Goal: Task Accomplishment & Management: Manage account settings

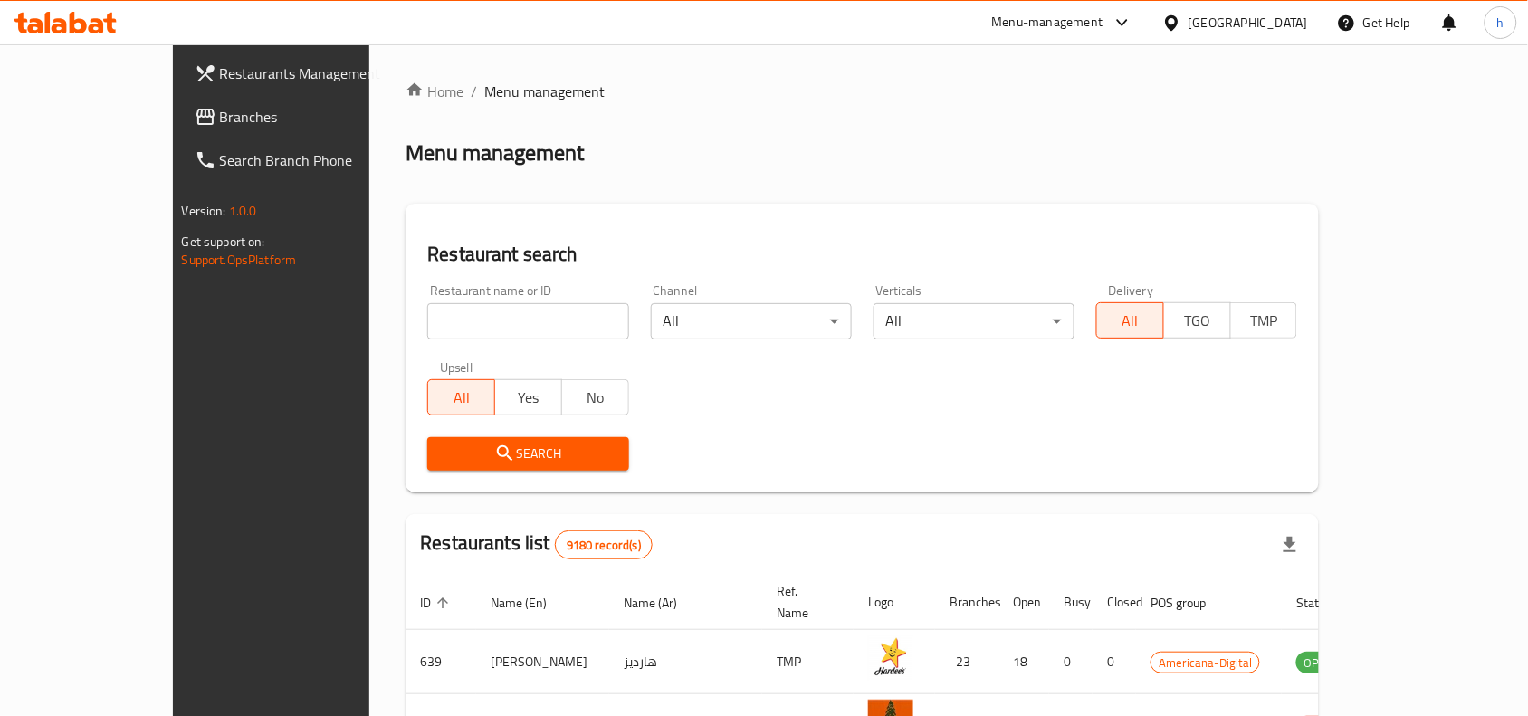
click at [1278, 24] on div "Qatar" at bounding box center [1248, 23] width 119 height 20
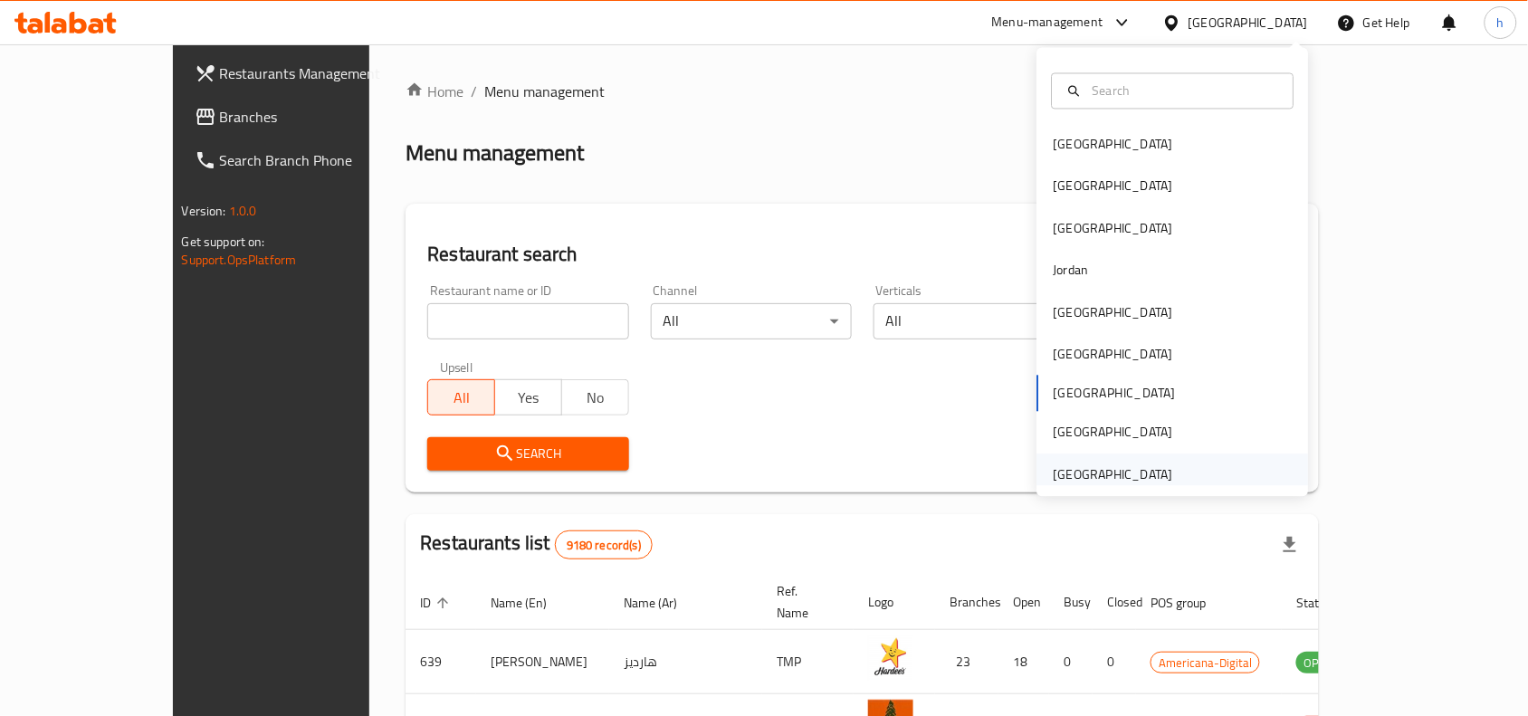
click at [1094, 459] on div "[GEOGRAPHIC_DATA]" at bounding box center [1113, 475] width 148 height 42
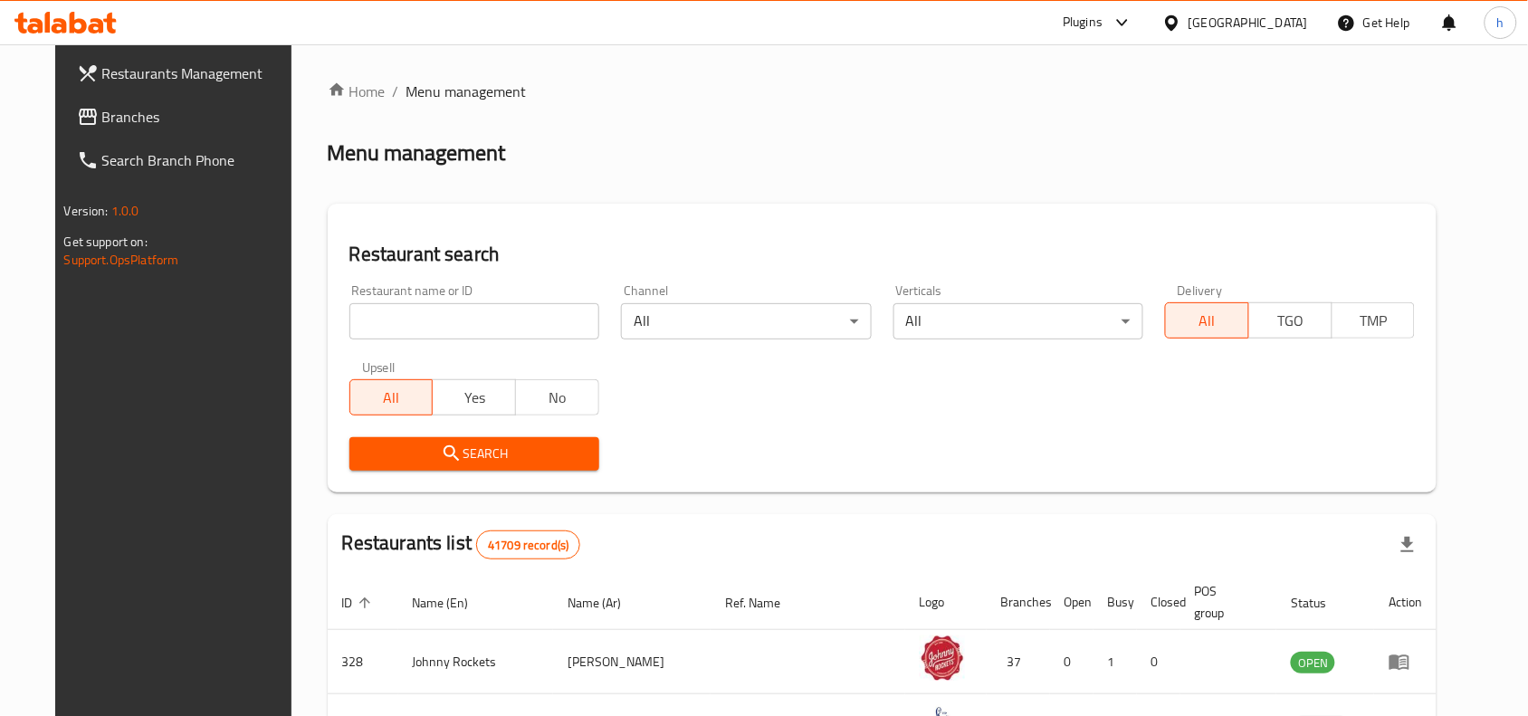
click at [128, 113] on span "Branches" at bounding box center [199, 117] width 194 height 22
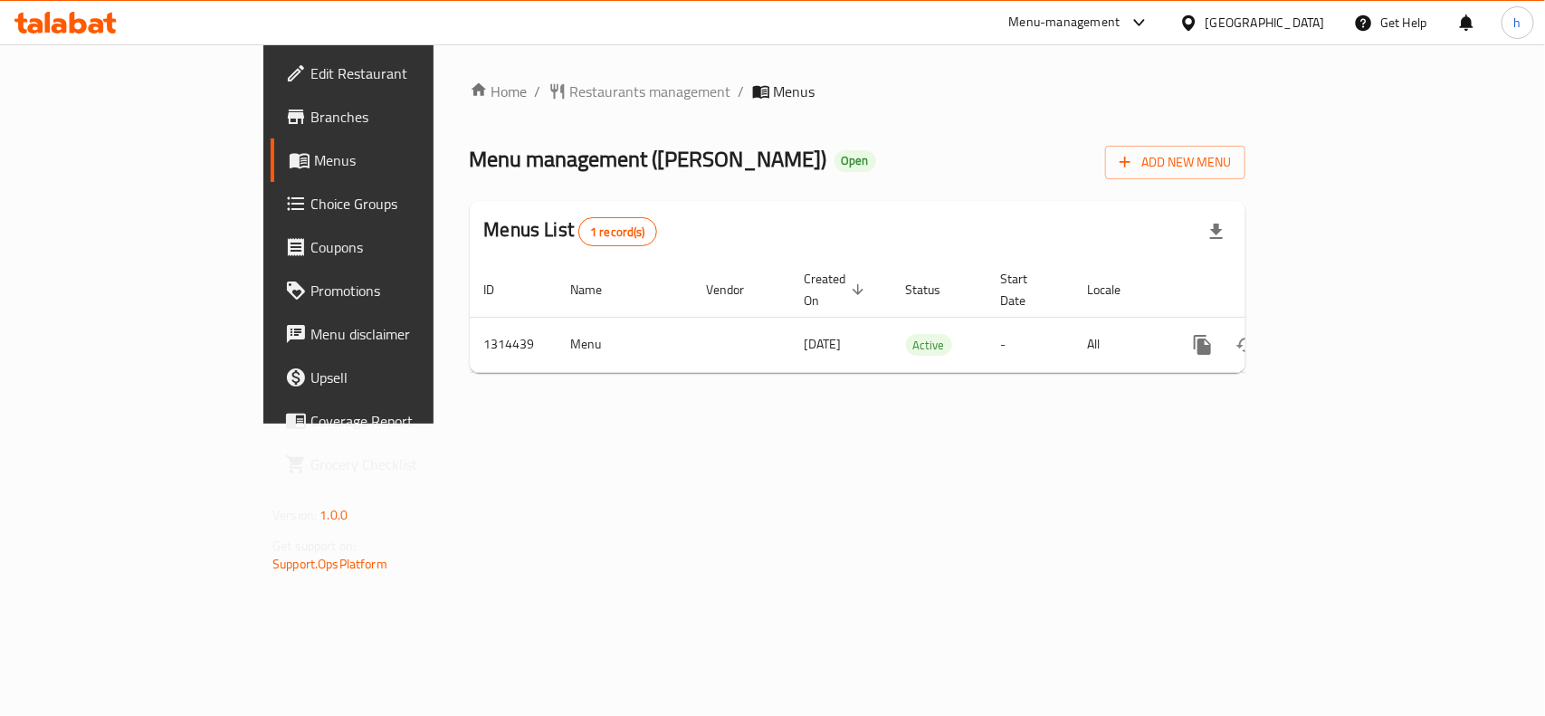
click at [434, 341] on div "Home / Restaurants management / Menus Menu management ( [PERSON_NAME] ) Open Ad…" at bounding box center [858, 233] width 848 height 379
click at [570, 92] on span "Restaurants management" at bounding box center [650, 92] width 161 height 22
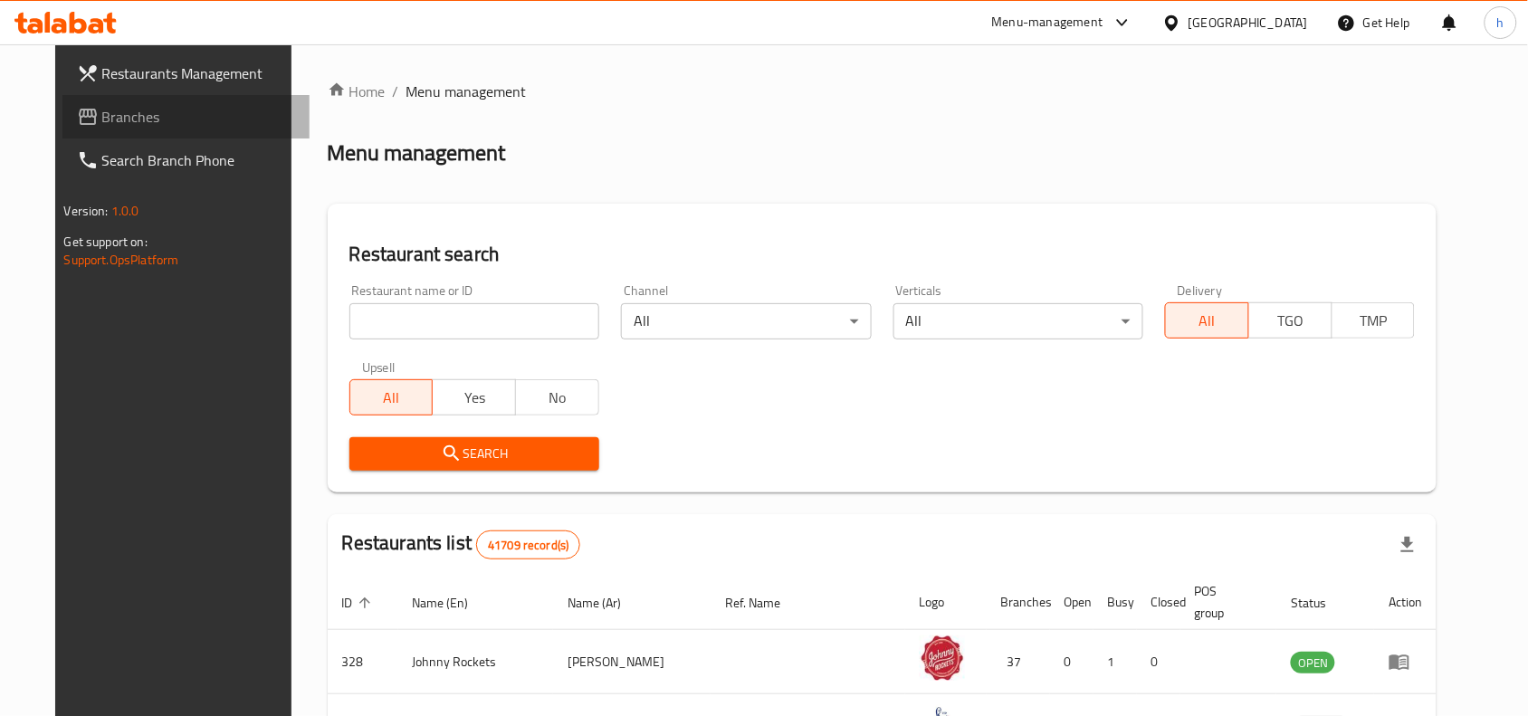
click at [111, 132] on link "Branches" at bounding box center [186, 116] width 248 height 43
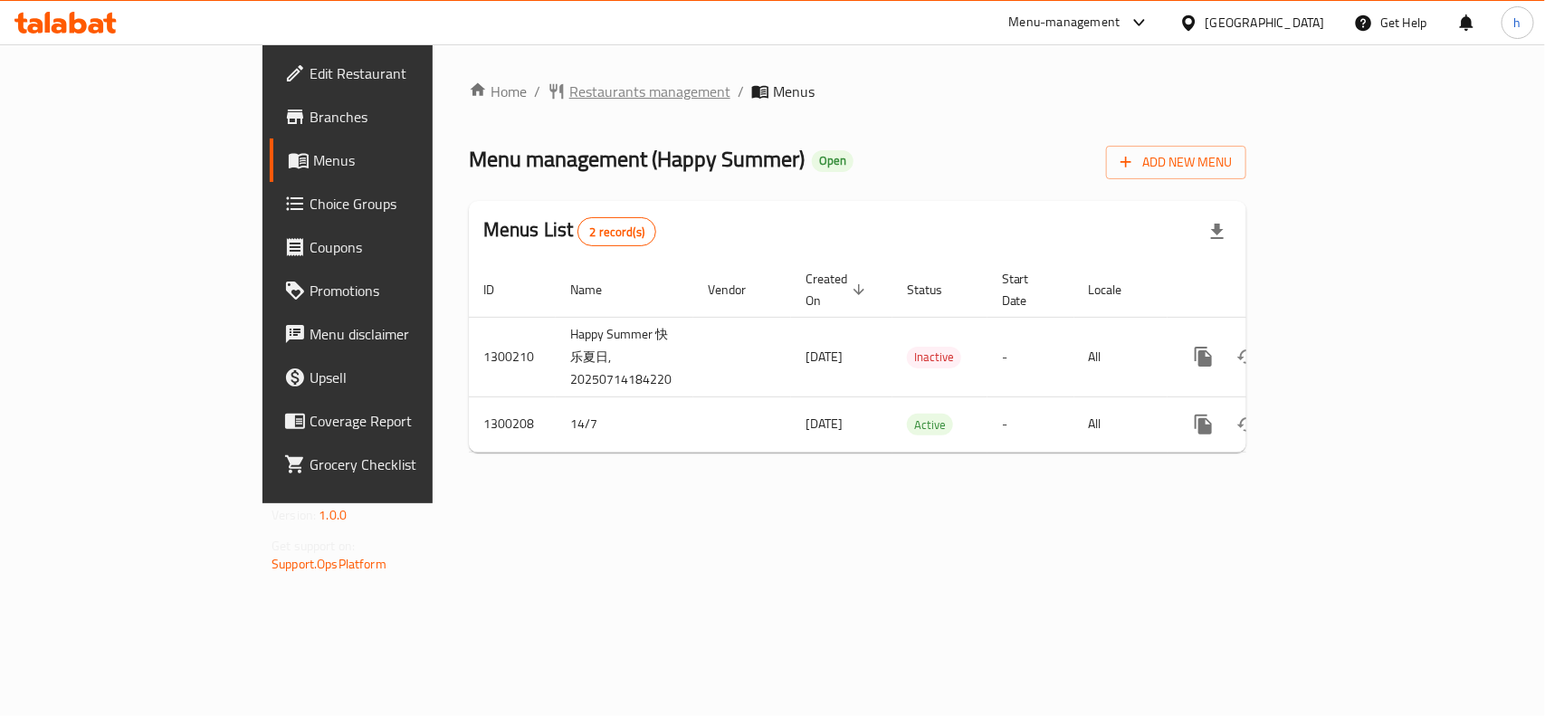
click at [569, 88] on span "Restaurants management" at bounding box center [649, 92] width 161 height 22
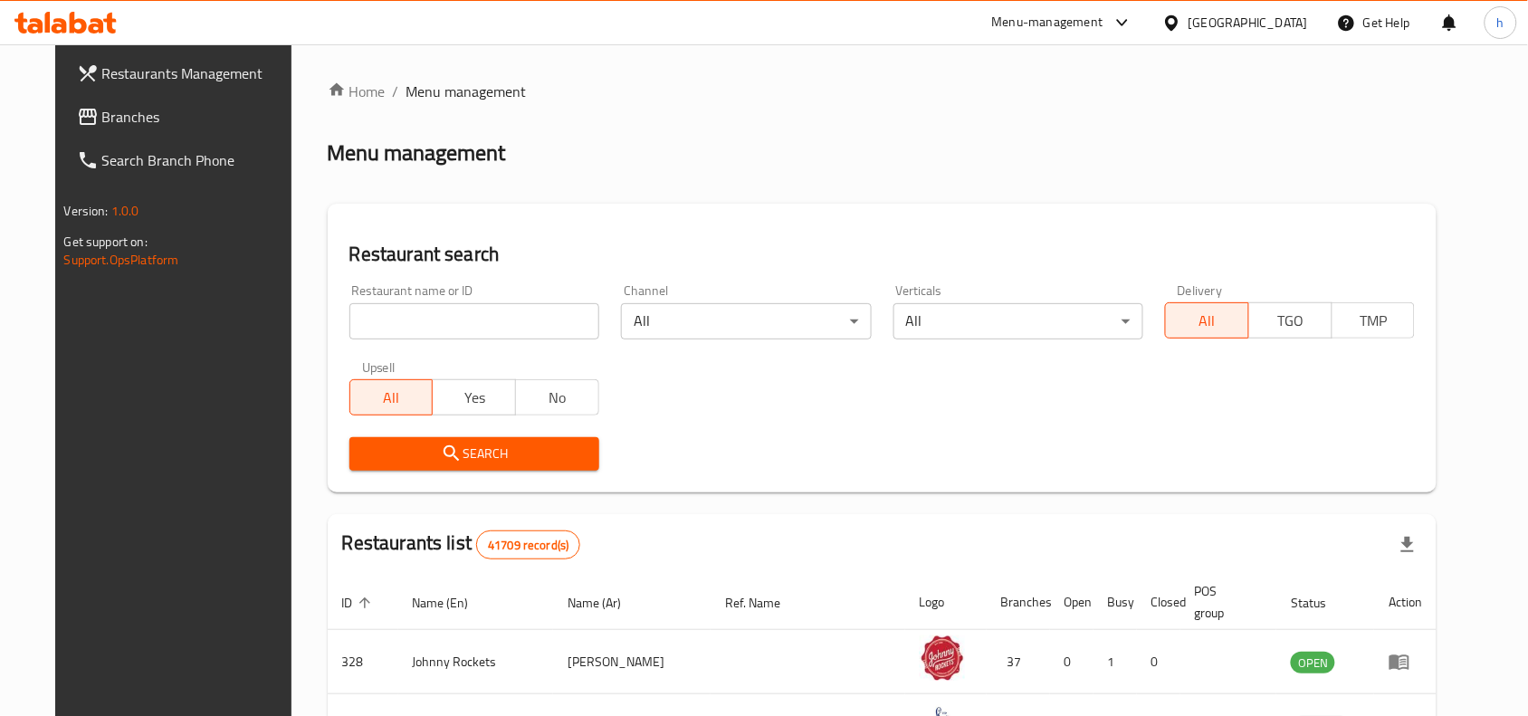
click at [119, 107] on span "Branches" at bounding box center [199, 117] width 194 height 22
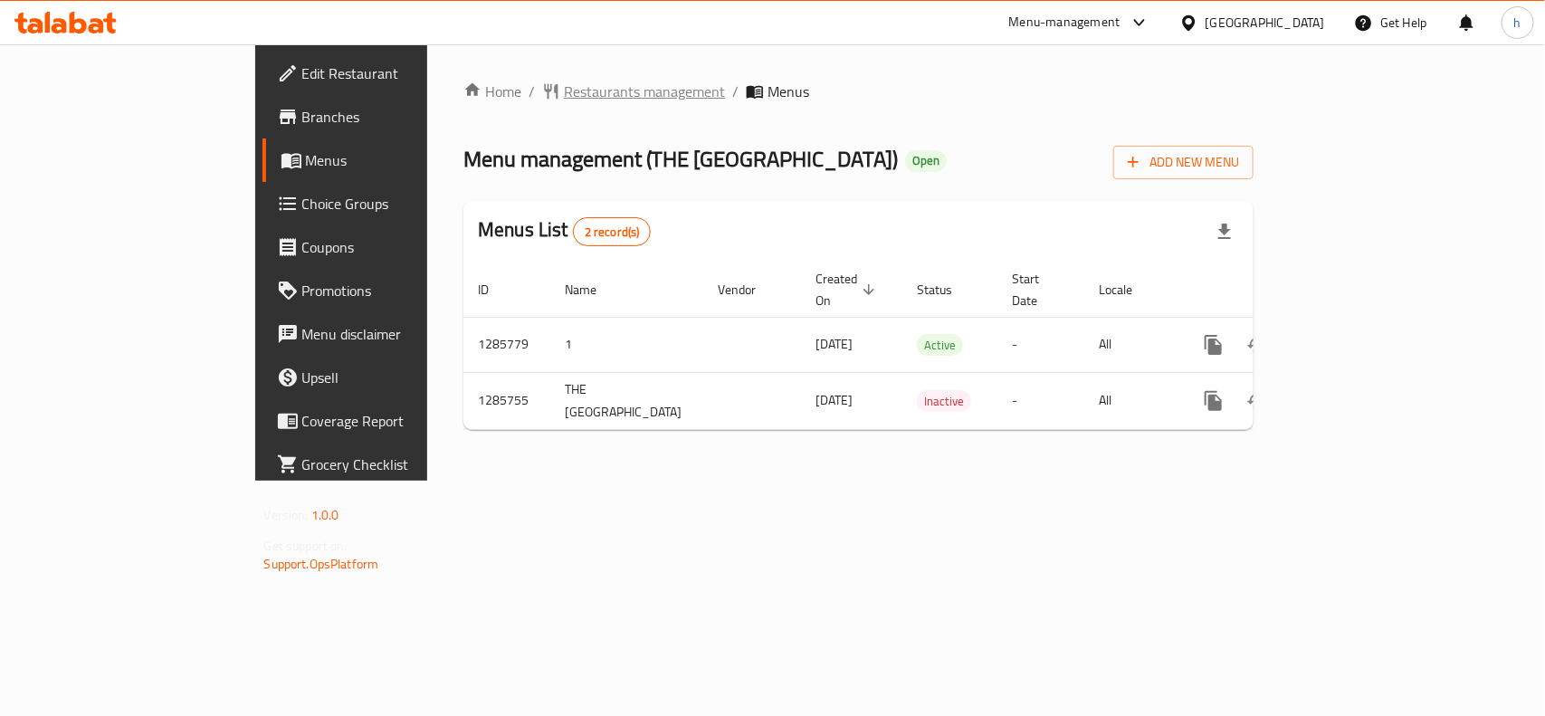
click at [564, 84] on span "Restaurants management" at bounding box center [644, 92] width 161 height 22
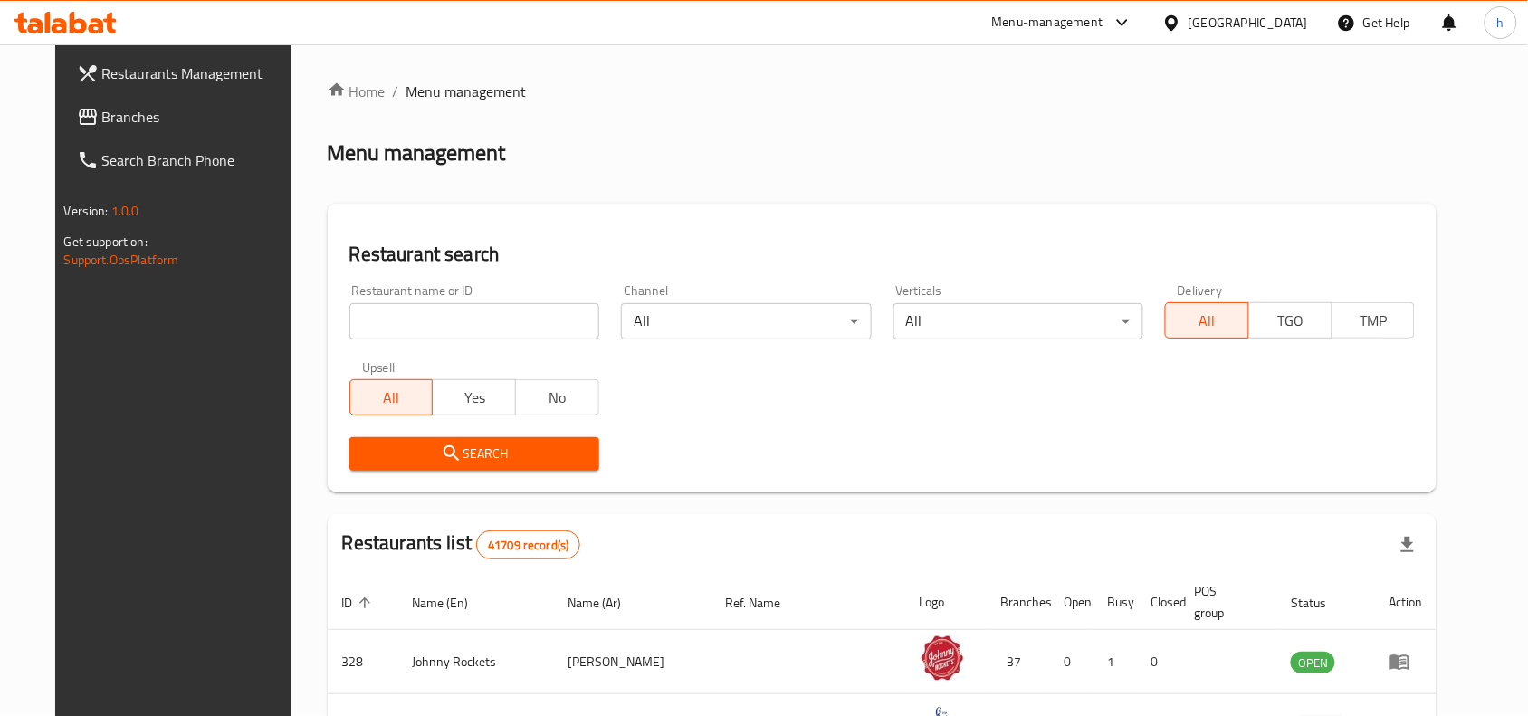
click at [102, 110] on span "Branches" at bounding box center [199, 117] width 194 height 22
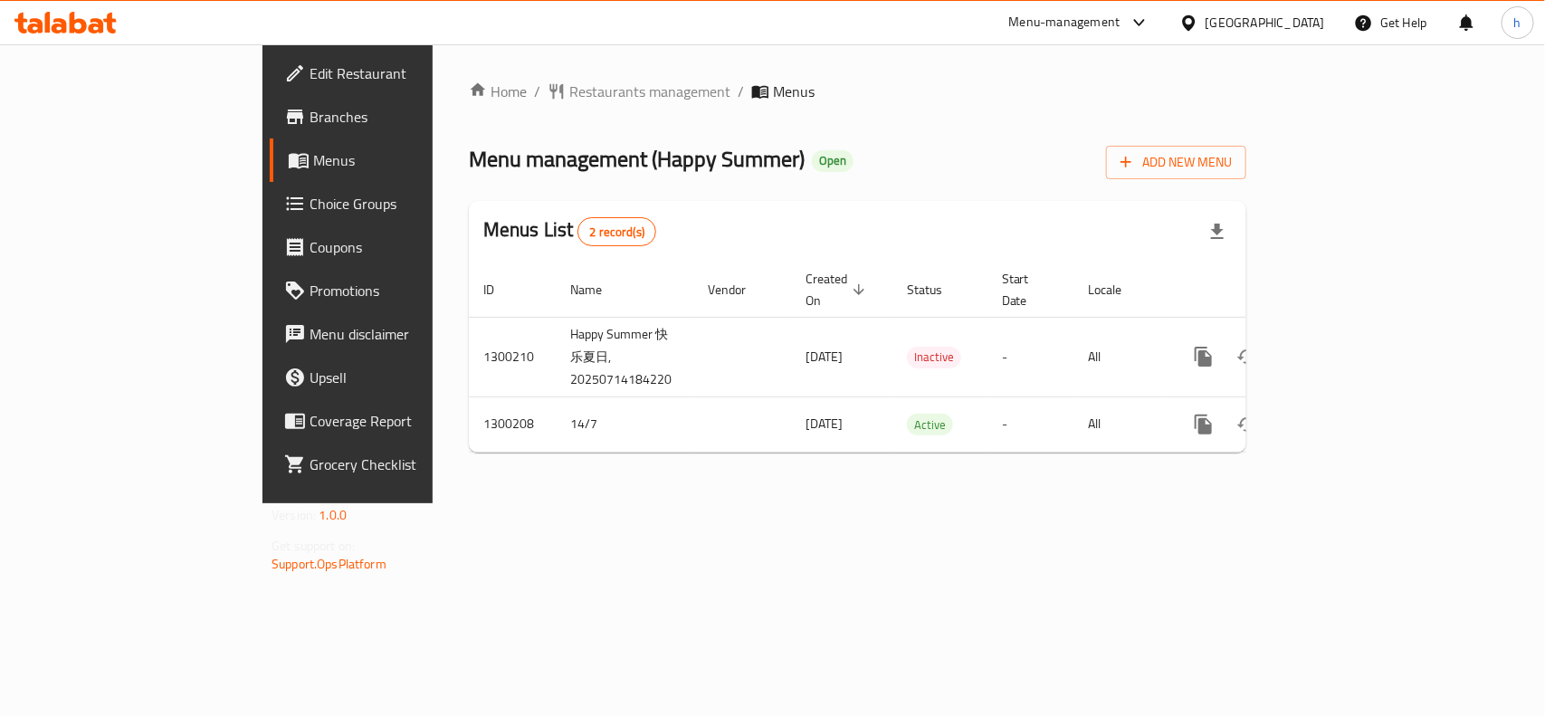
click at [433, 337] on div "Home / Restaurants management / Menus Menu management ( Happy Summer ) Open Add…" at bounding box center [858, 273] width 850 height 459
click at [569, 91] on span "Restaurants management" at bounding box center [649, 92] width 161 height 22
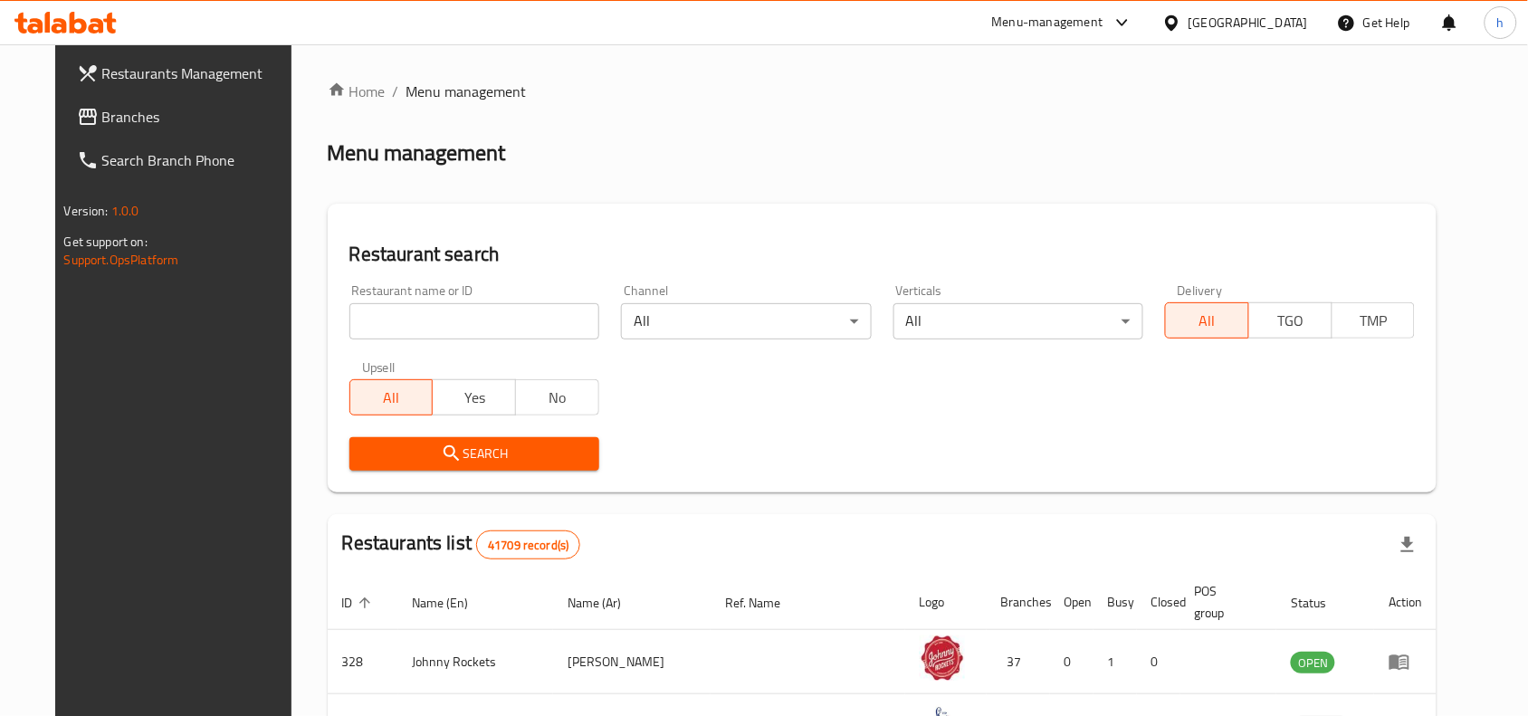
click at [102, 125] on span "Branches" at bounding box center [199, 117] width 194 height 22
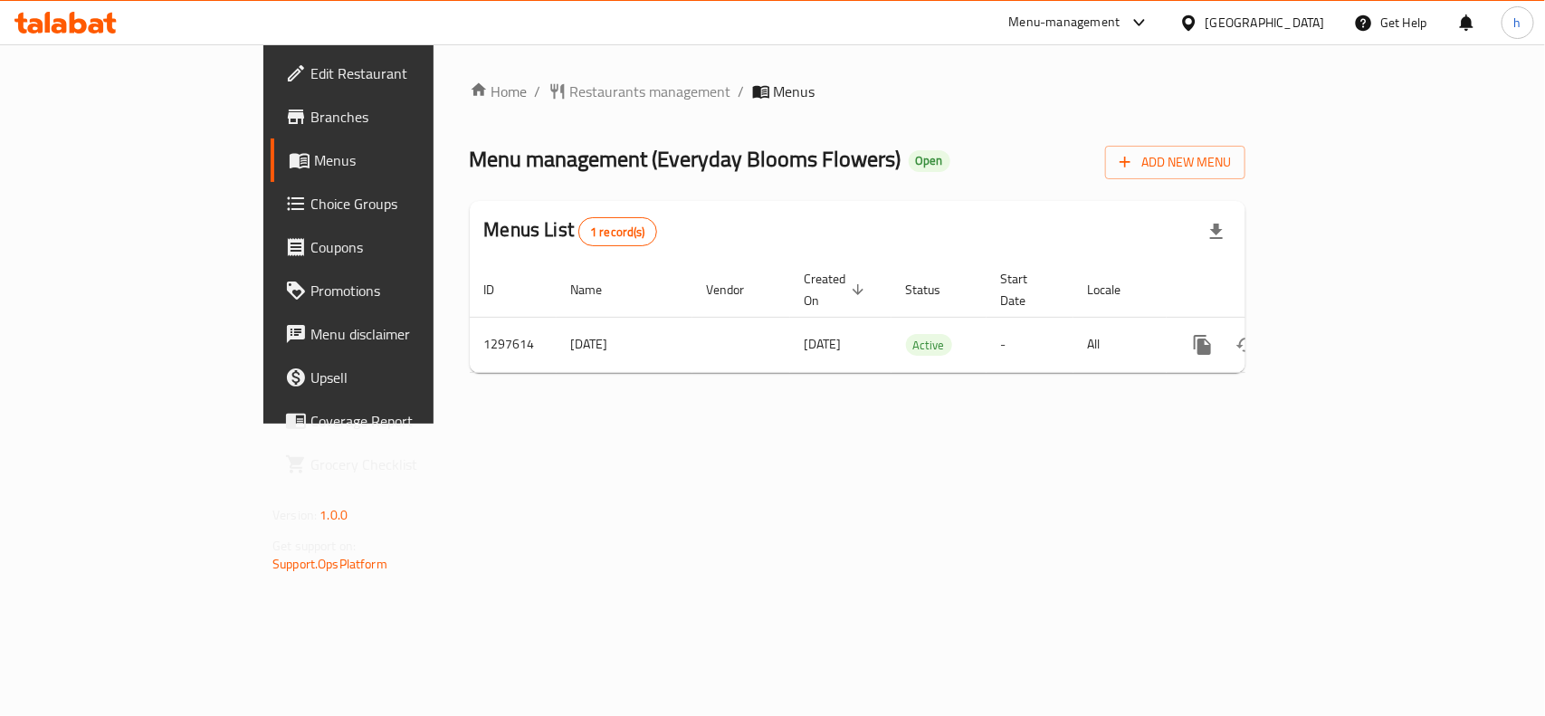
click at [614, 424] on div "Home / Restaurants management / Menus Menu management ( Everyday Blooms Flowers…" at bounding box center [858, 233] width 848 height 379
click at [570, 91] on span "Restaurants management" at bounding box center [650, 92] width 161 height 22
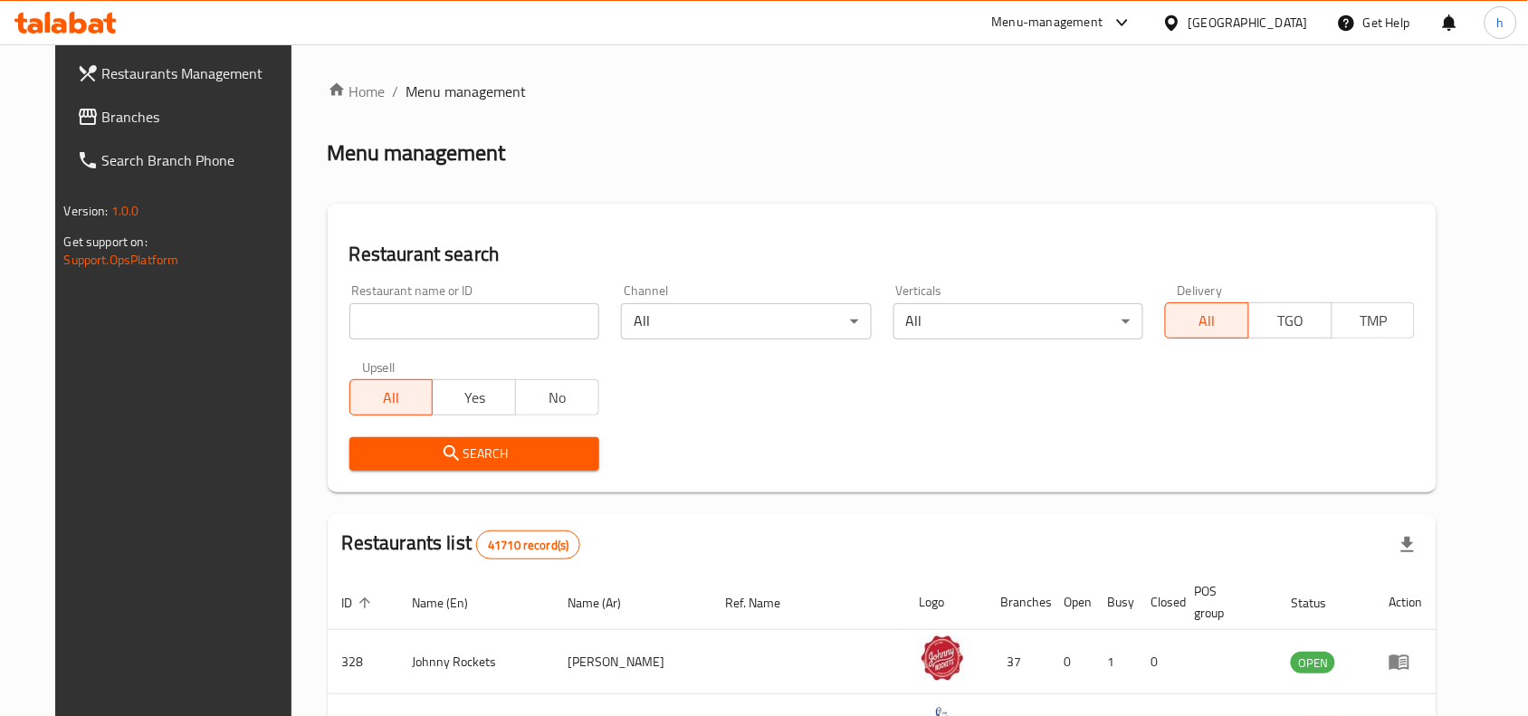
click at [102, 114] on span "Branches" at bounding box center [199, 117] width 194 height 22
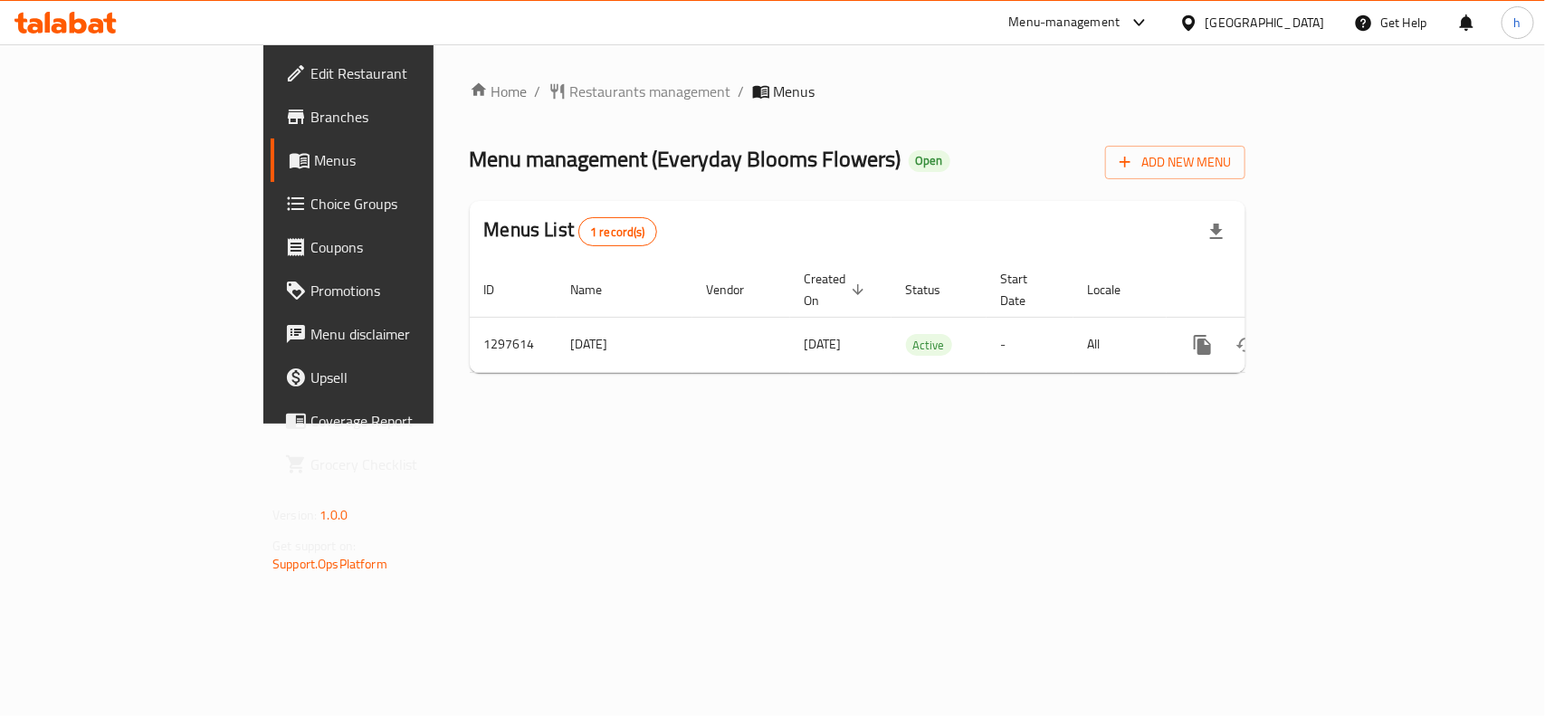
click at [470, 192] on div "Home / Restaurants management / Menus Menu management ( Everyday Blooms Flowers…" at bounding box center [858, 234] width 776 height 307
click at [570, 100] on span "Restaurants management" at bounding box center [650, 92] width 161 height 22
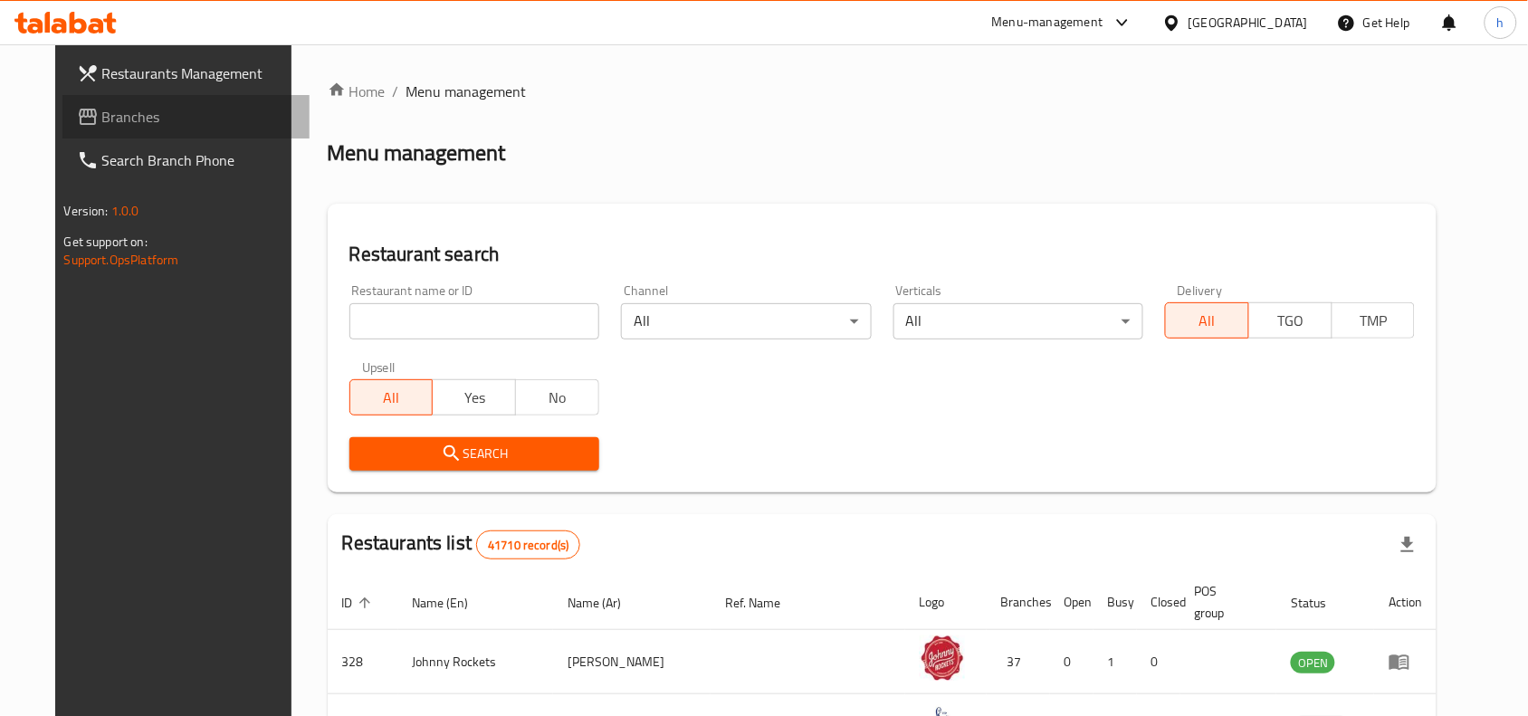
click at [102, 119] on span "Branches" at bounding box center [199, 117] width 194 height 22
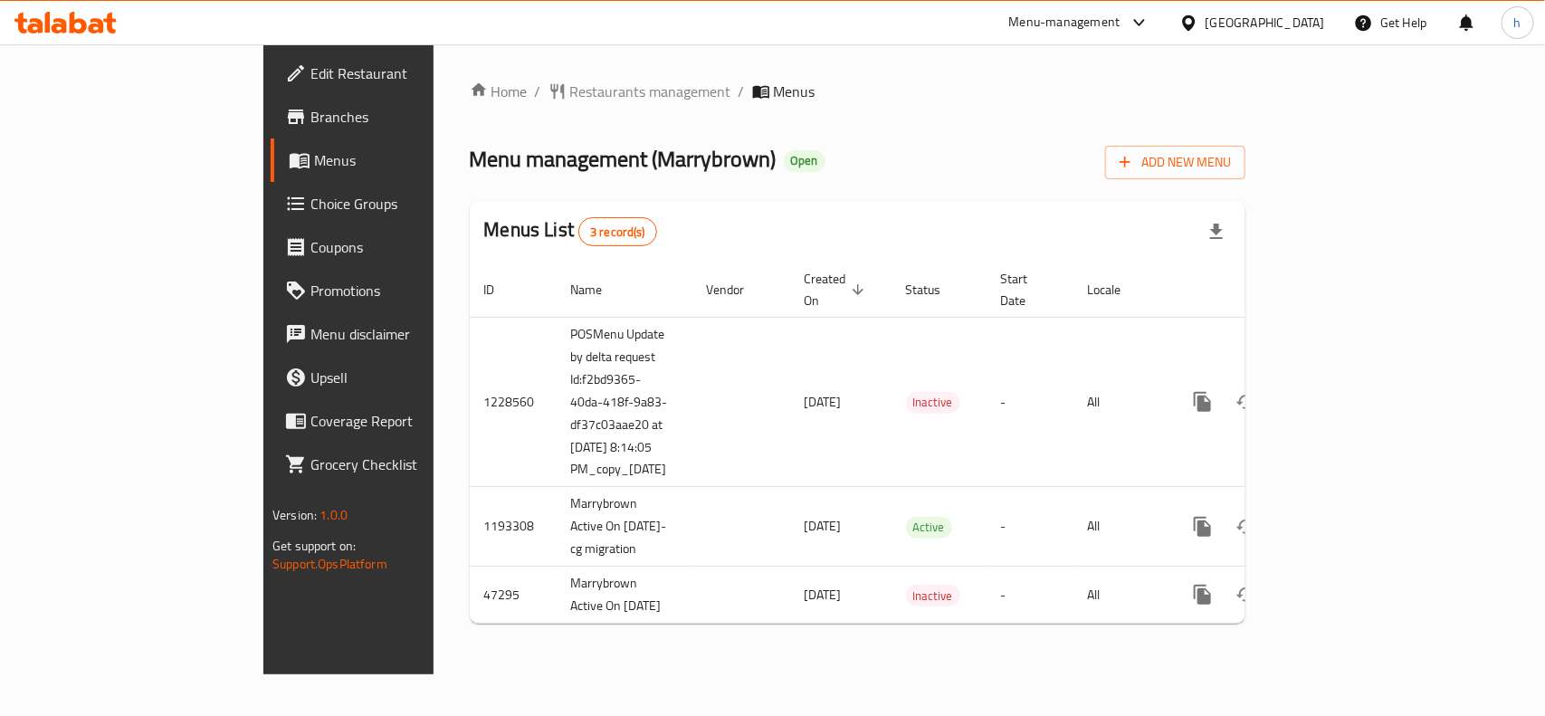
click at [780, 136] on div "Home / Restaurants management / Menus Menu management ( Marrybrown ) Open Add N…" at bounding box center [858, 360] width 776 height 558
click at [570, 92] on span "Restaurants management" at bounding box center [650, 92] width 161 height 22
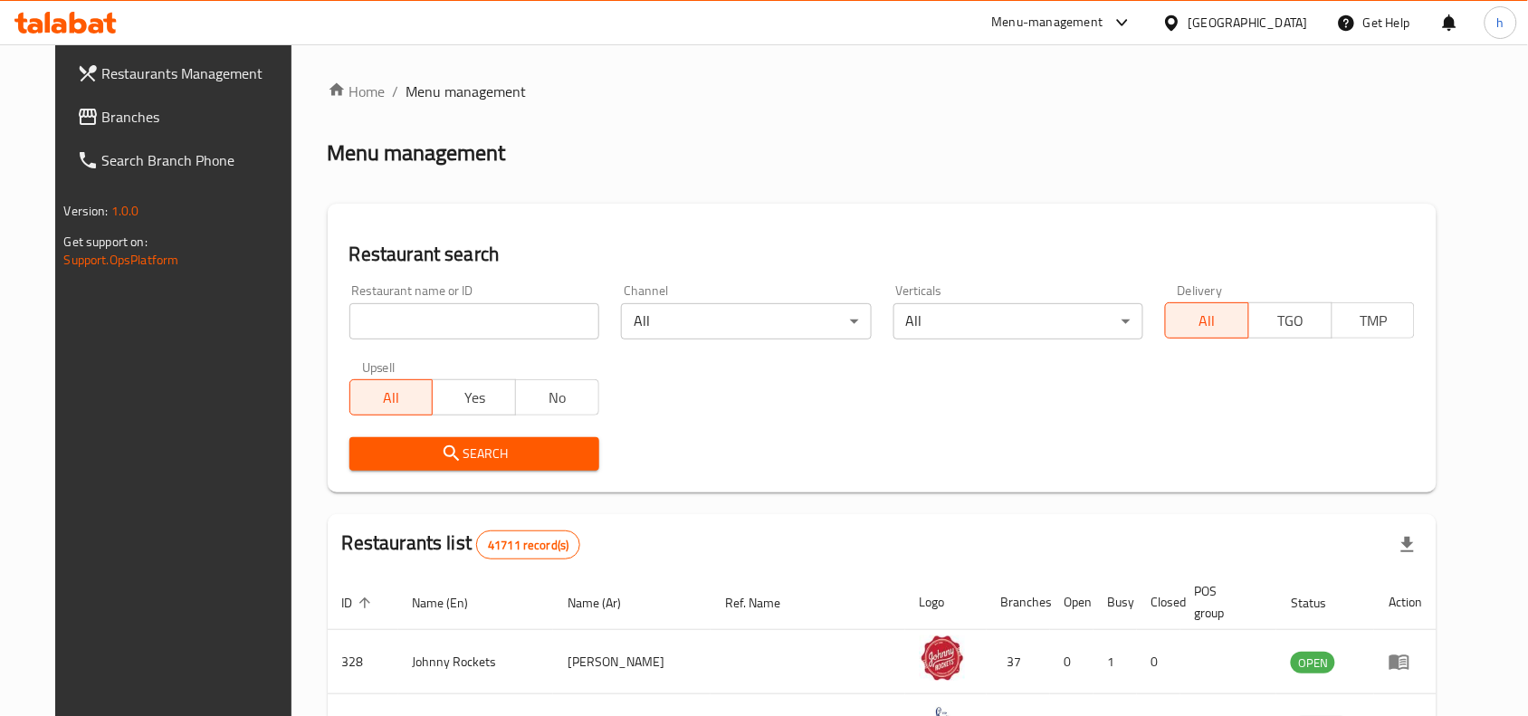
click at [437, 331] on input "search" at bounding box center [474, 321] width 250 height 36
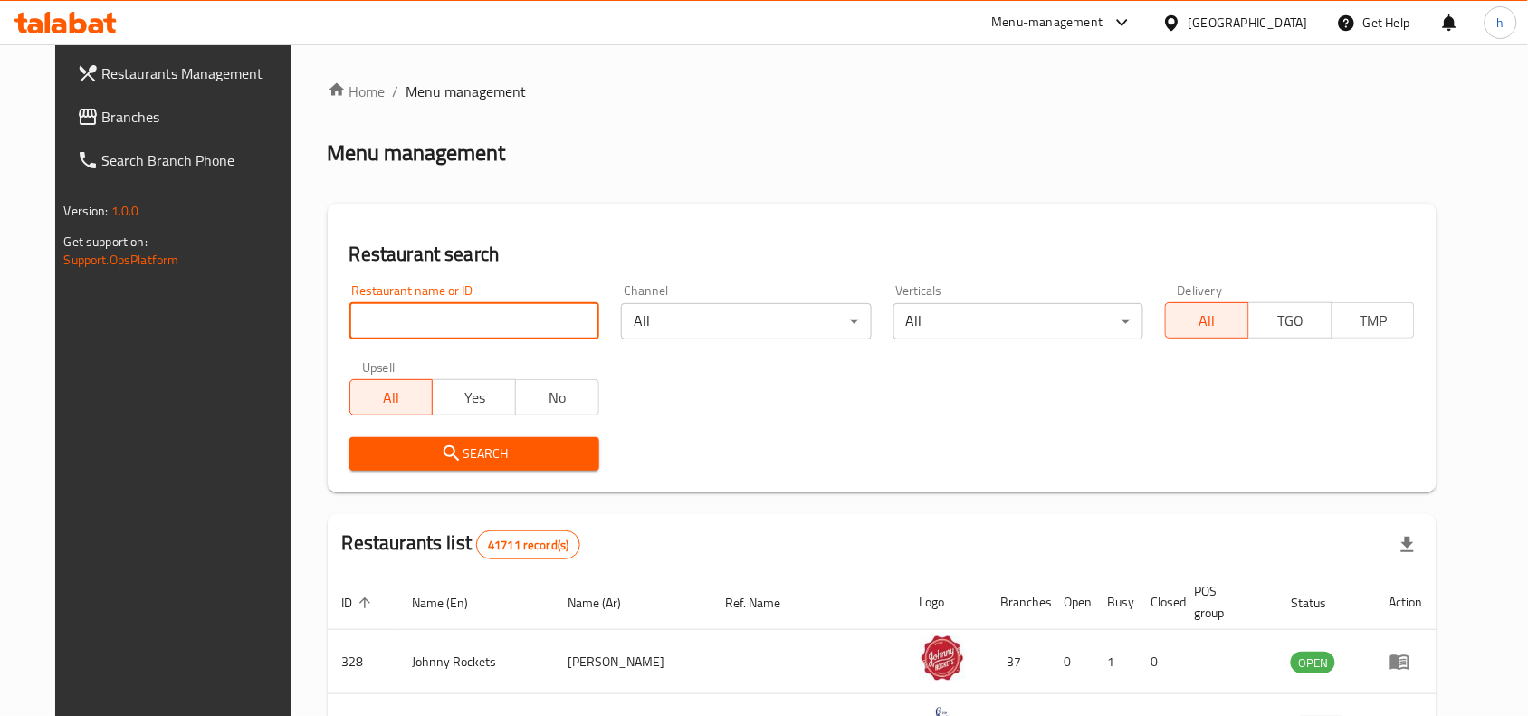
paste input "938"
type input "938"
click button "Search" at bounding box center [474, 453] width 250 height 33
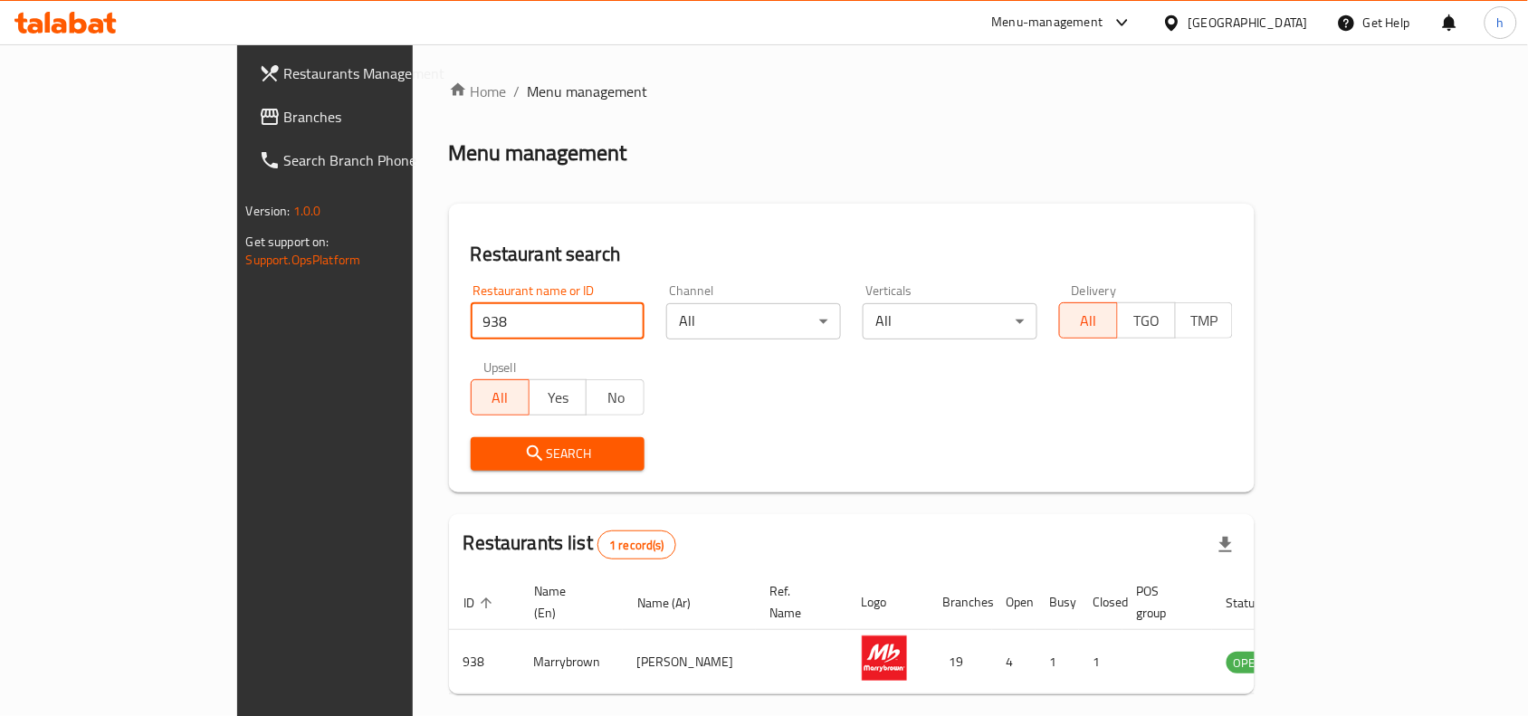
click at [284, 110] on span "Branches" at bounding box center [381, 117] width 194 height 22
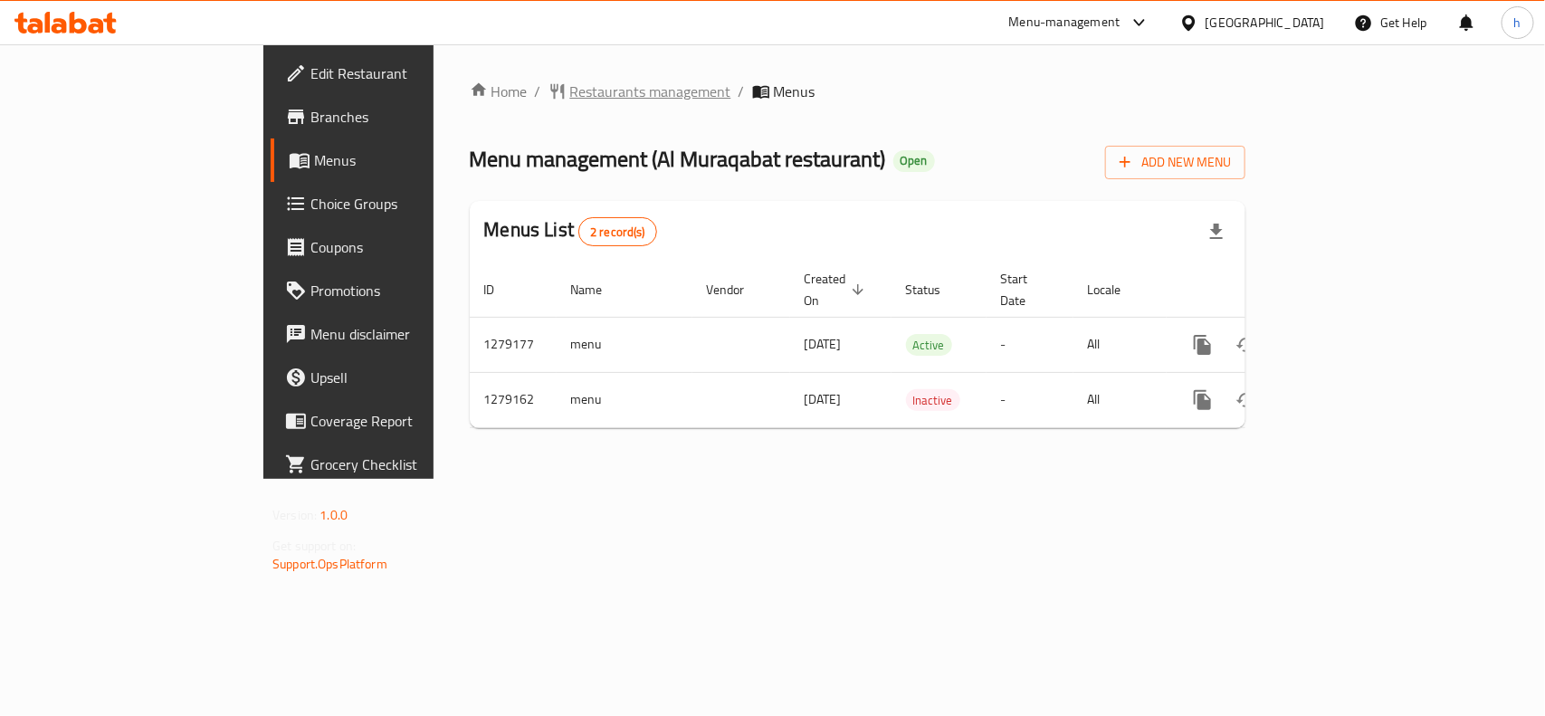
click at [570, 93] on span "Restaurants management" at bounding box center [650, 92] width 161 height 22
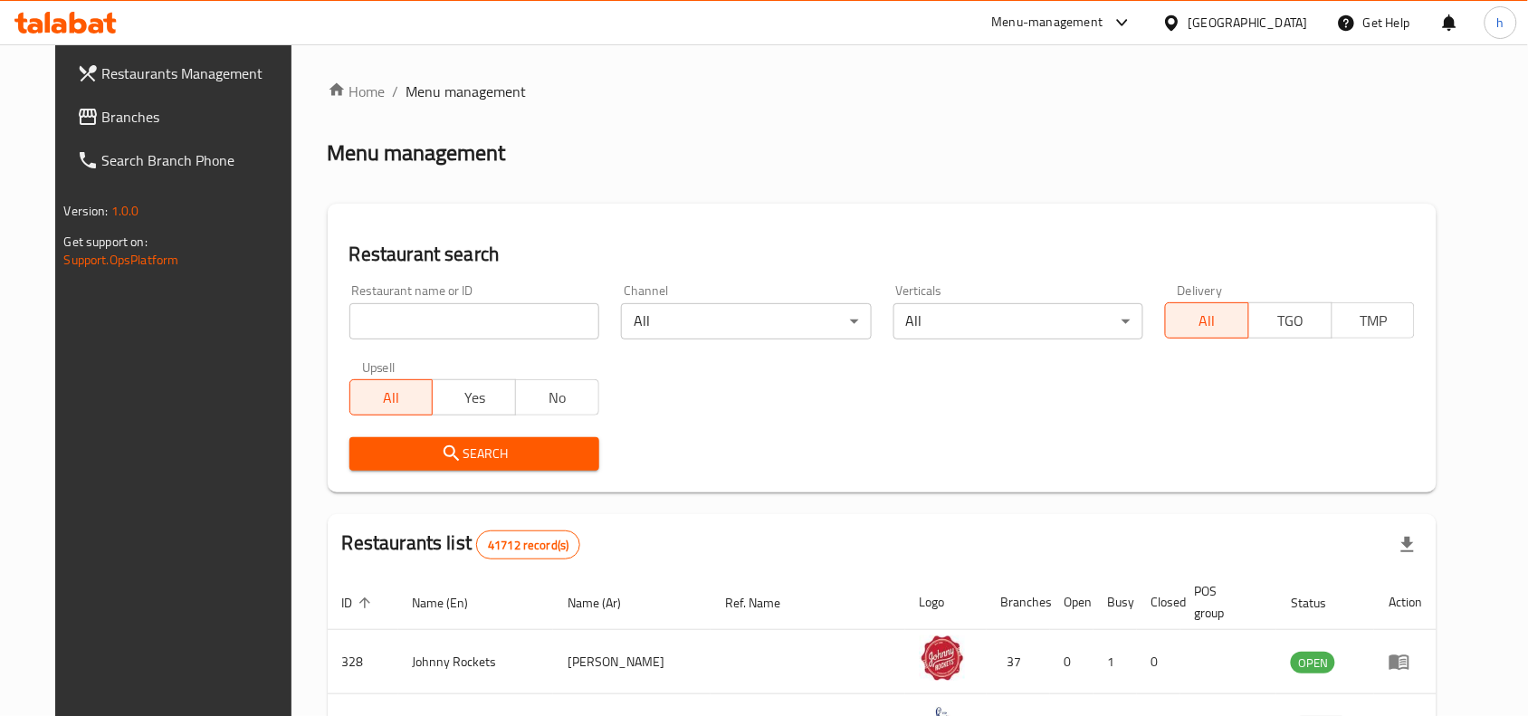
click at [127, 122] on span "Branches" at bounding box center [199, 117] width 194 height 22
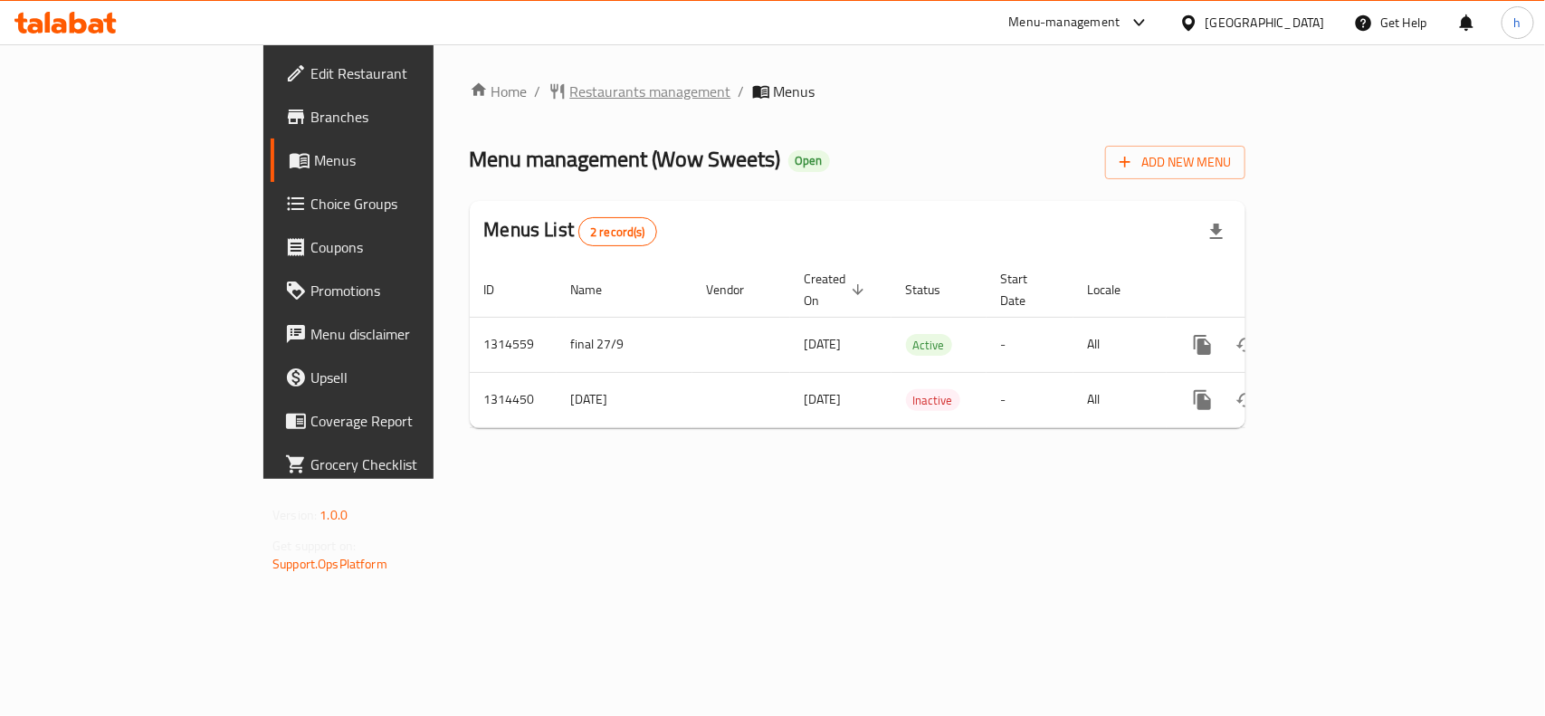
click at [570, 93] on span "Restaurants management" at bounding box center [650, 92] width 161 height 22
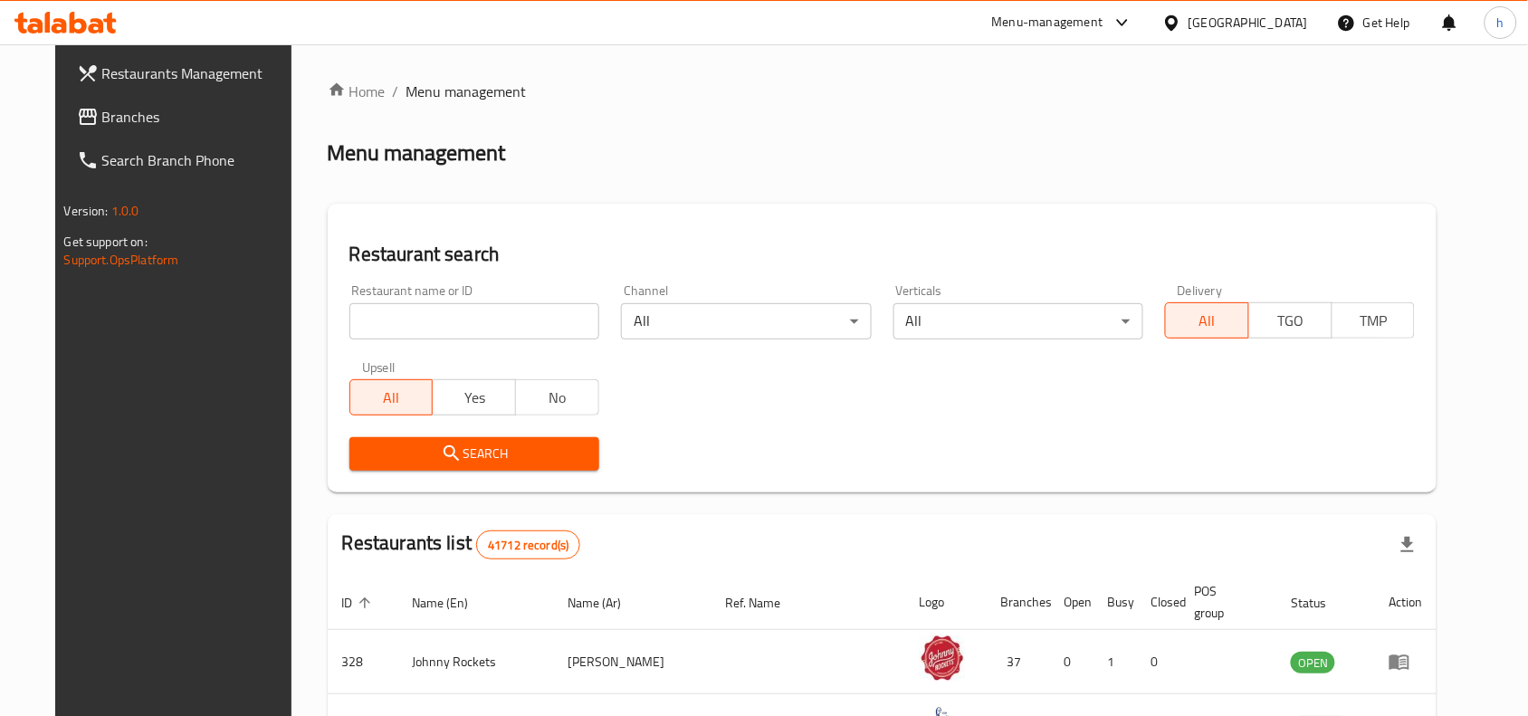
click at [129, 124] on span "Branches" at bounding box center [199, 117] width 194 height 22
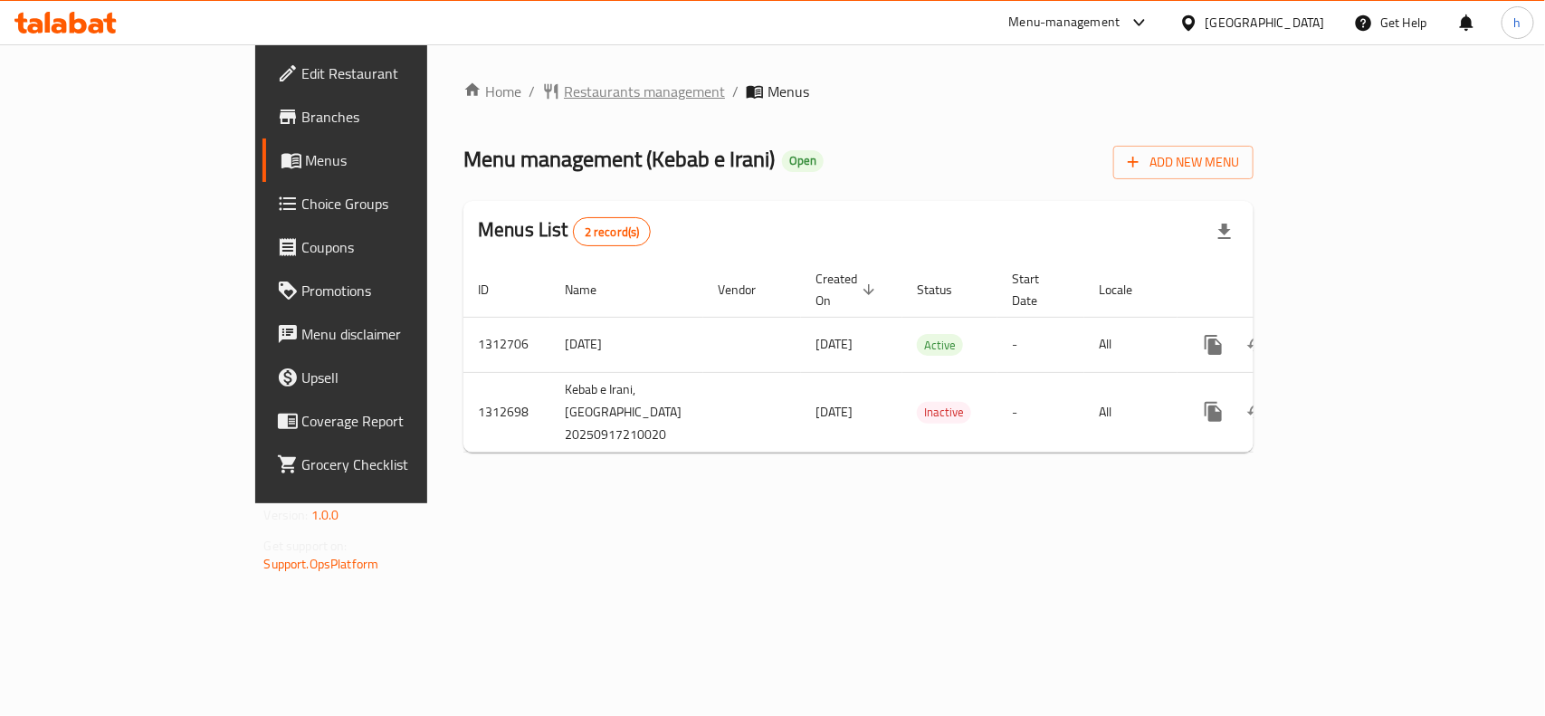
click at [564, 84] on span "Restaurants management" at bounding box center [644, 92] width 161 height 22
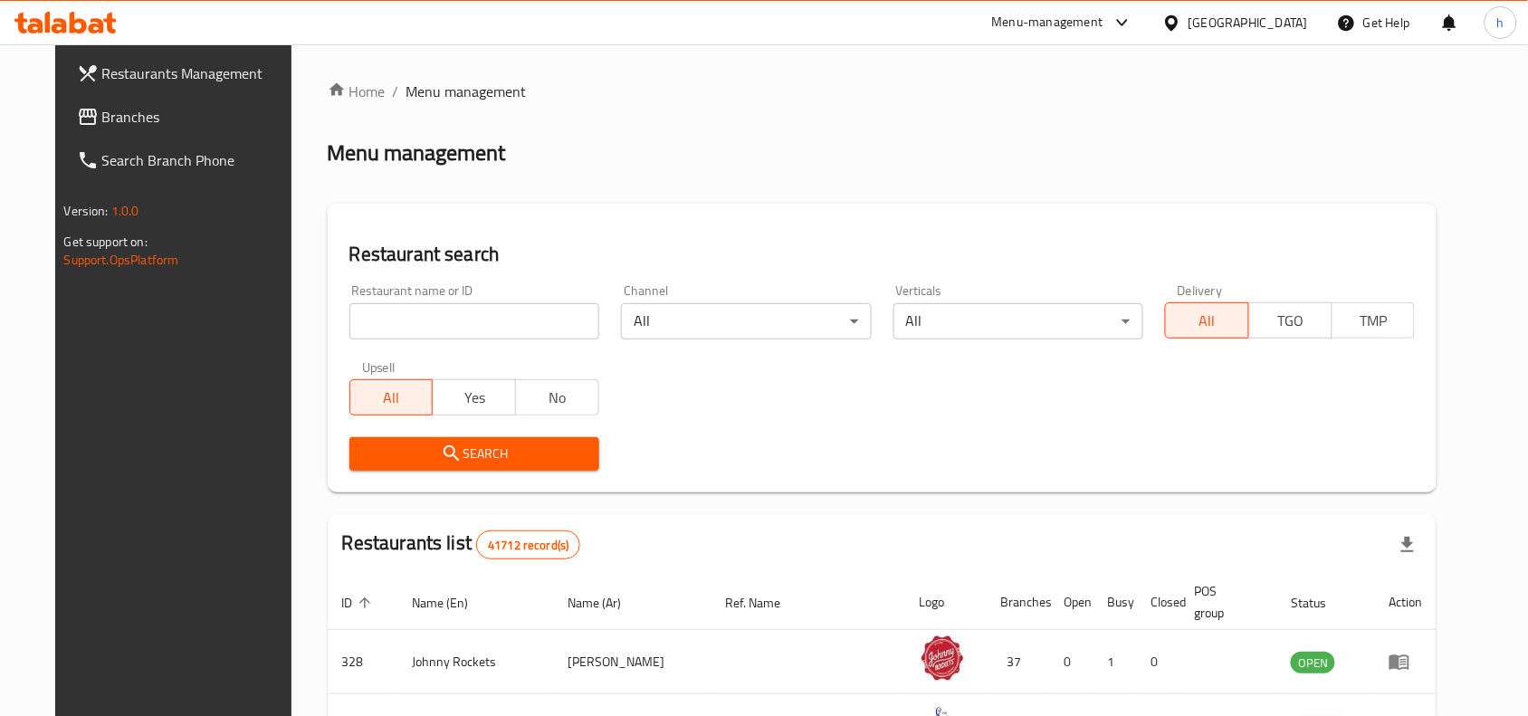
click at [102, 115] on span "Branches" at bounding box center [199, 117] width 194 height 22
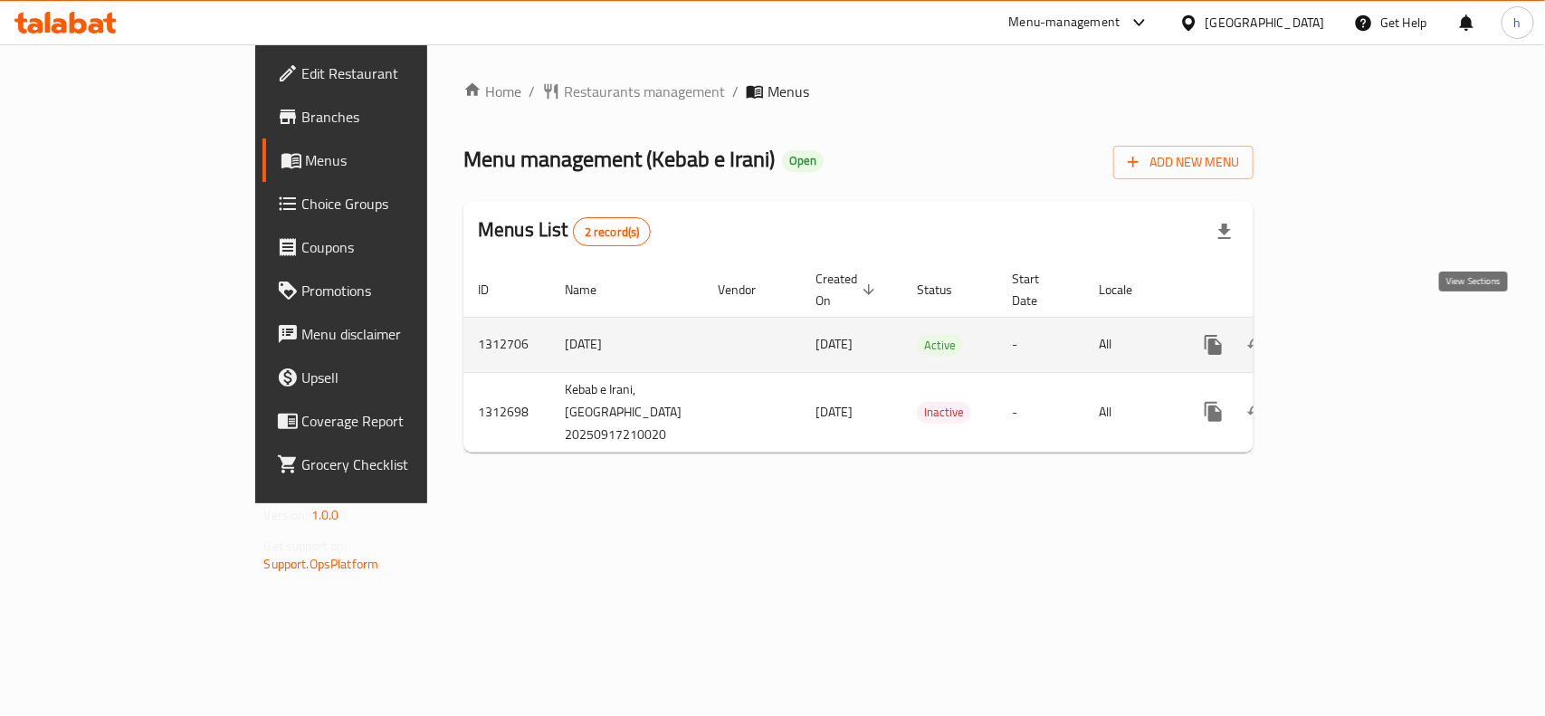
click at [1352, 337] on icon "enhanced table" at bounding box center [1344, 345] width 16 height 16
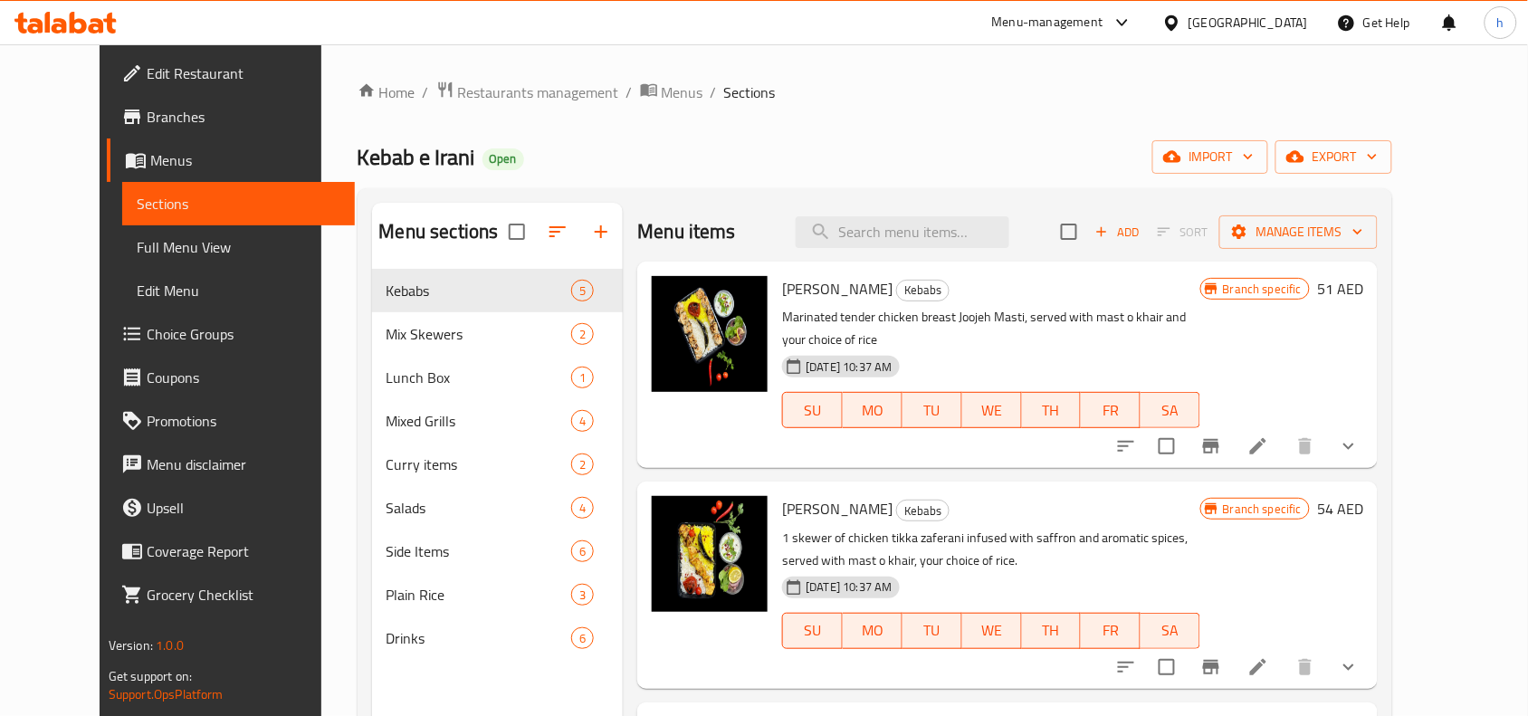
click at [147, 323] on span "Choice Groups" at bounding box center [244, 334] width 194 height 22
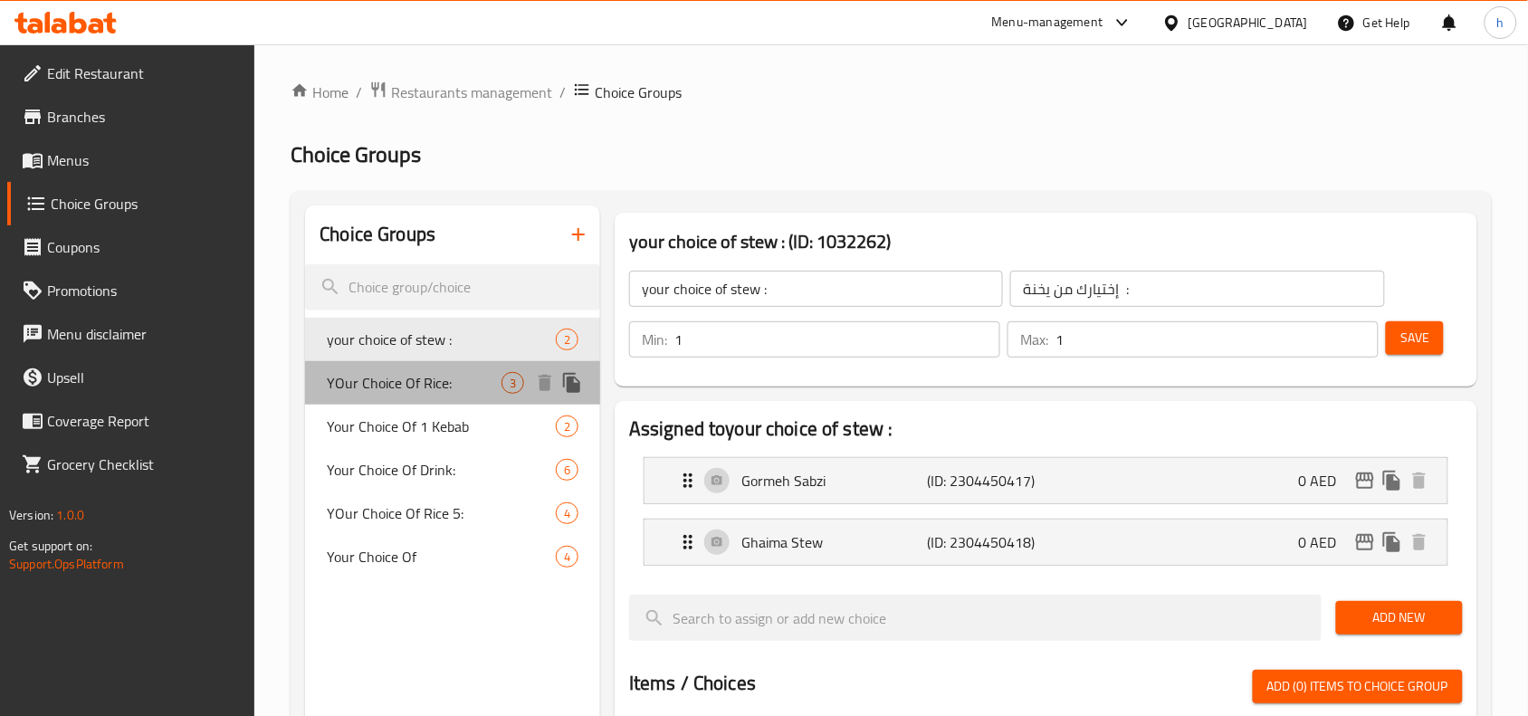
click at [392, 383] on span "YOur Choice Of Rice:" at bounding box center [414, 383] width 175 height 22
type input "YOur Choice Of Rice:"
type input "إختيارك من الأرز:"
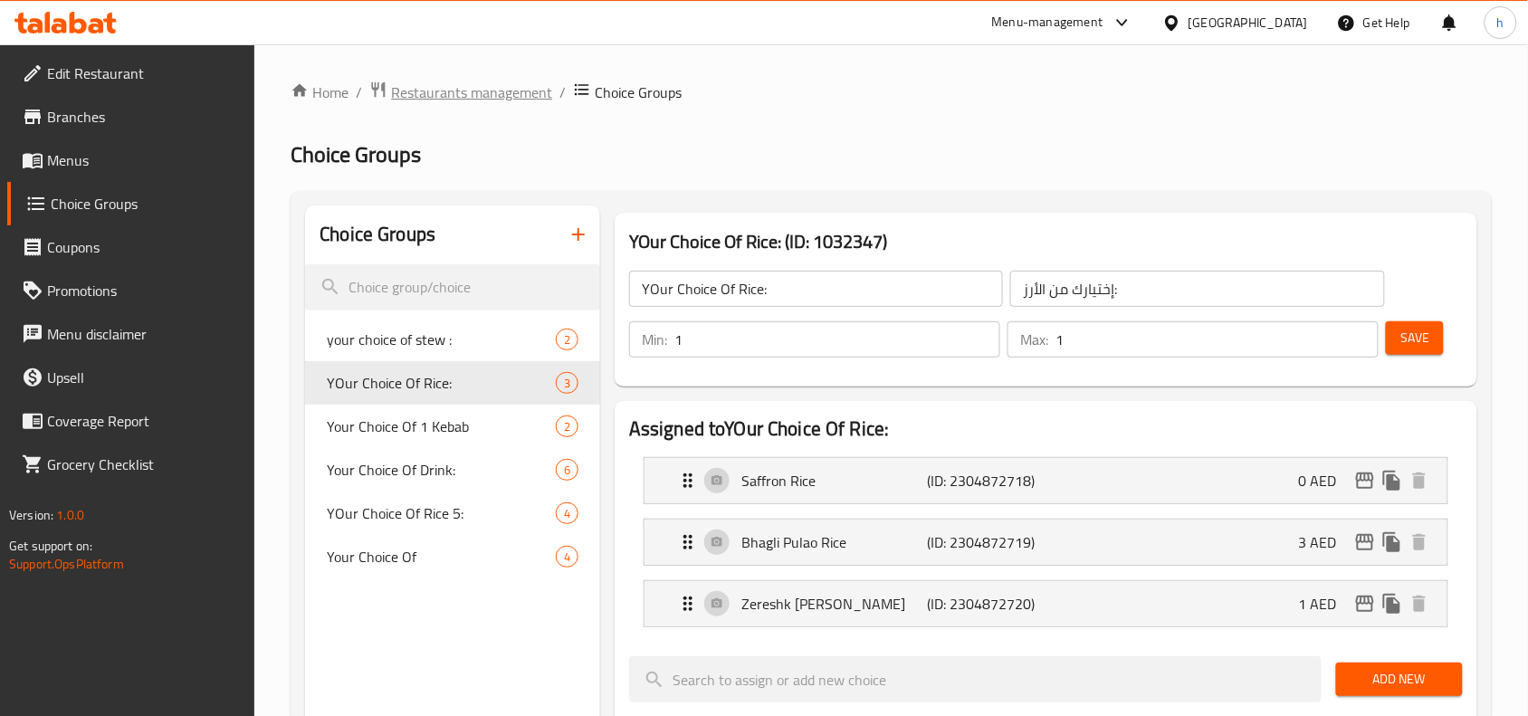
click at [491, 84] on span "Restaurants management" at bounding box center [471, 92] width 161 height 22
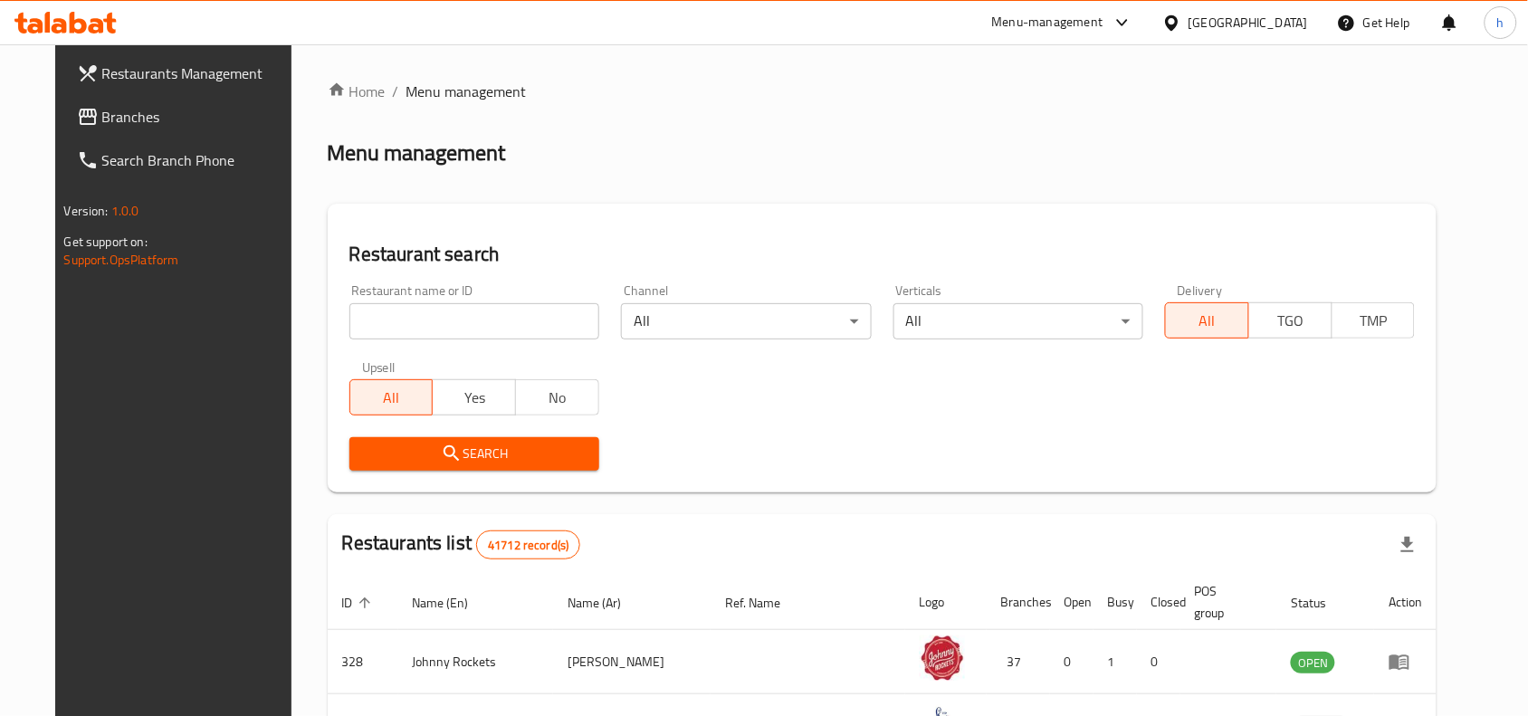
drag, startPoint x: 107, startPoint y: 119, endPoint x: 147, endPoint y: 211, distance: 100.6
click at [107, 119] on span "Branches" at bounding box center [199, 117] width 194 height 22
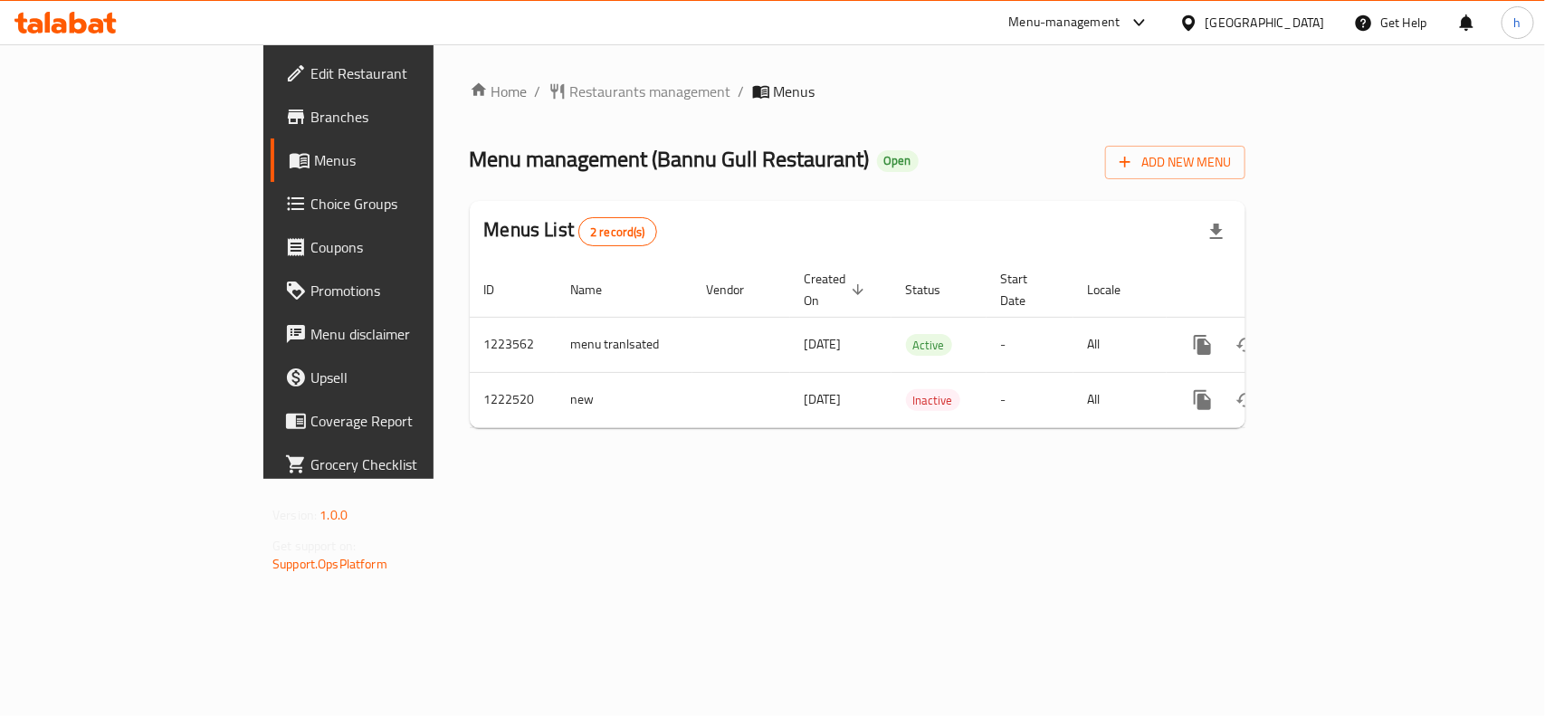
click at [881, 146] on div "Menu management ( Bannu Gull Restaurant ) Open Add New Menu" at bounding box center [858, 159] width 776 height 41
click at [570, 84] on span "Restaurants management" at bounding box center [650, 92] width 161 height 22
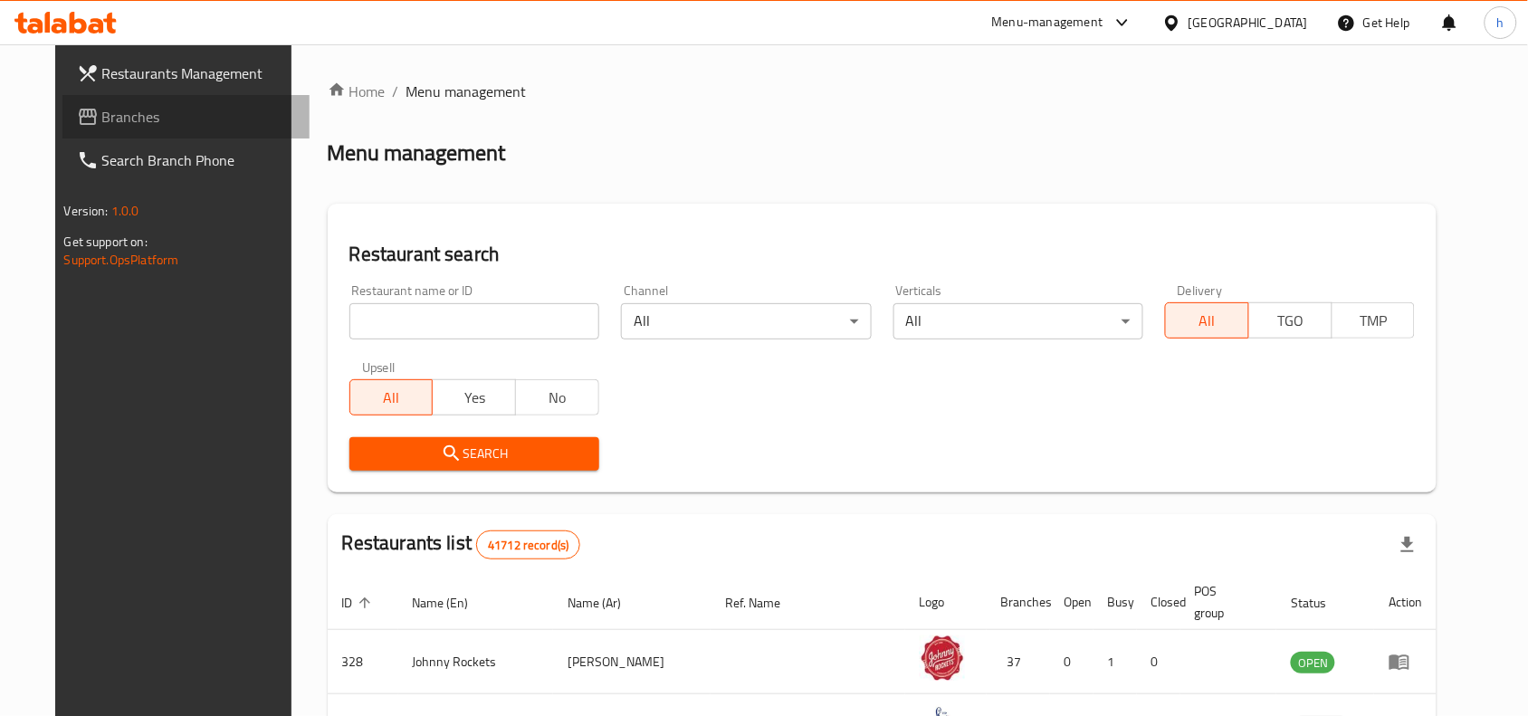
click at [102, 119] on span "Branches" at bounding box center [199, 117] width 194 height 22
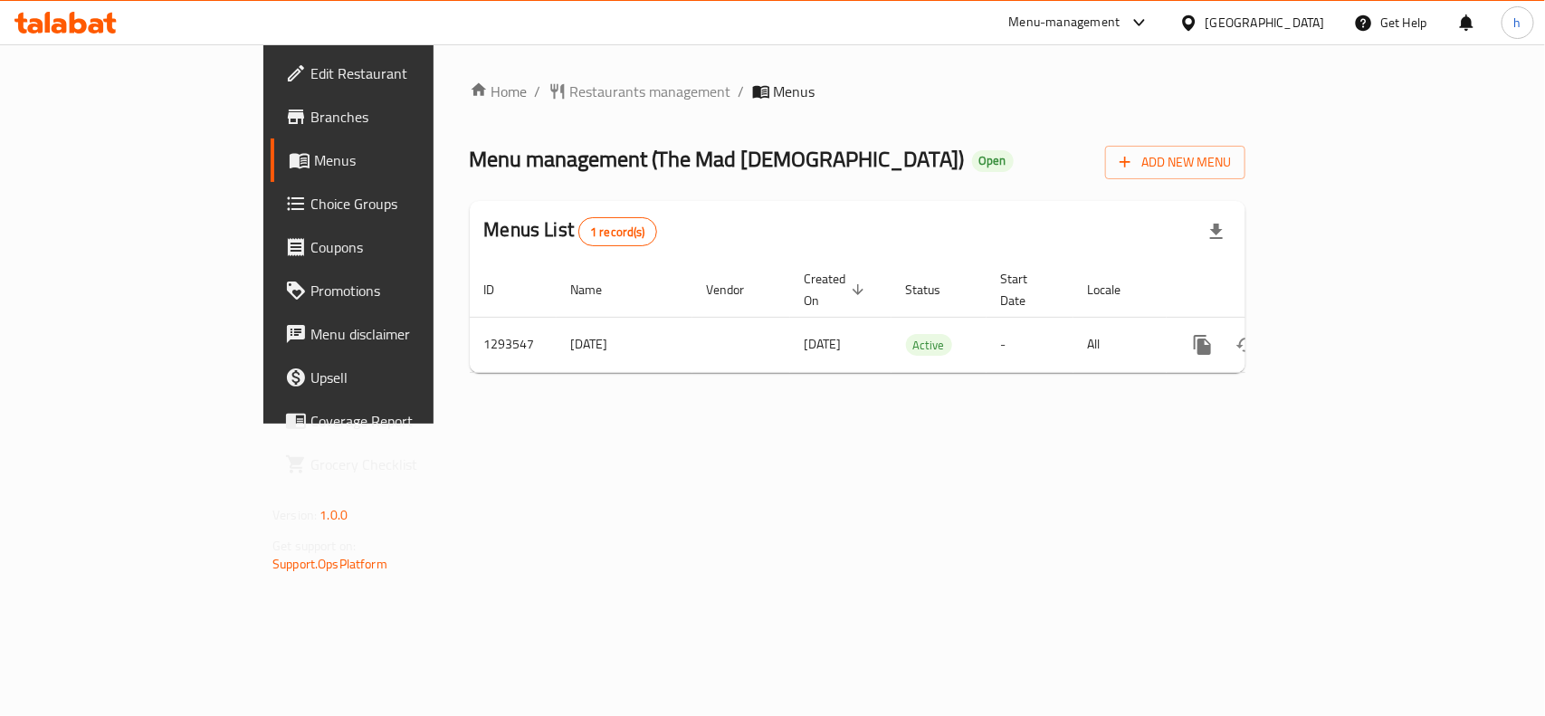
click at [906, 408] on div "Home / Restaurants management / Menus Menu management ( The Mad Greeks ) Open A…" at bounding box center [858, 233] width 848 height 379
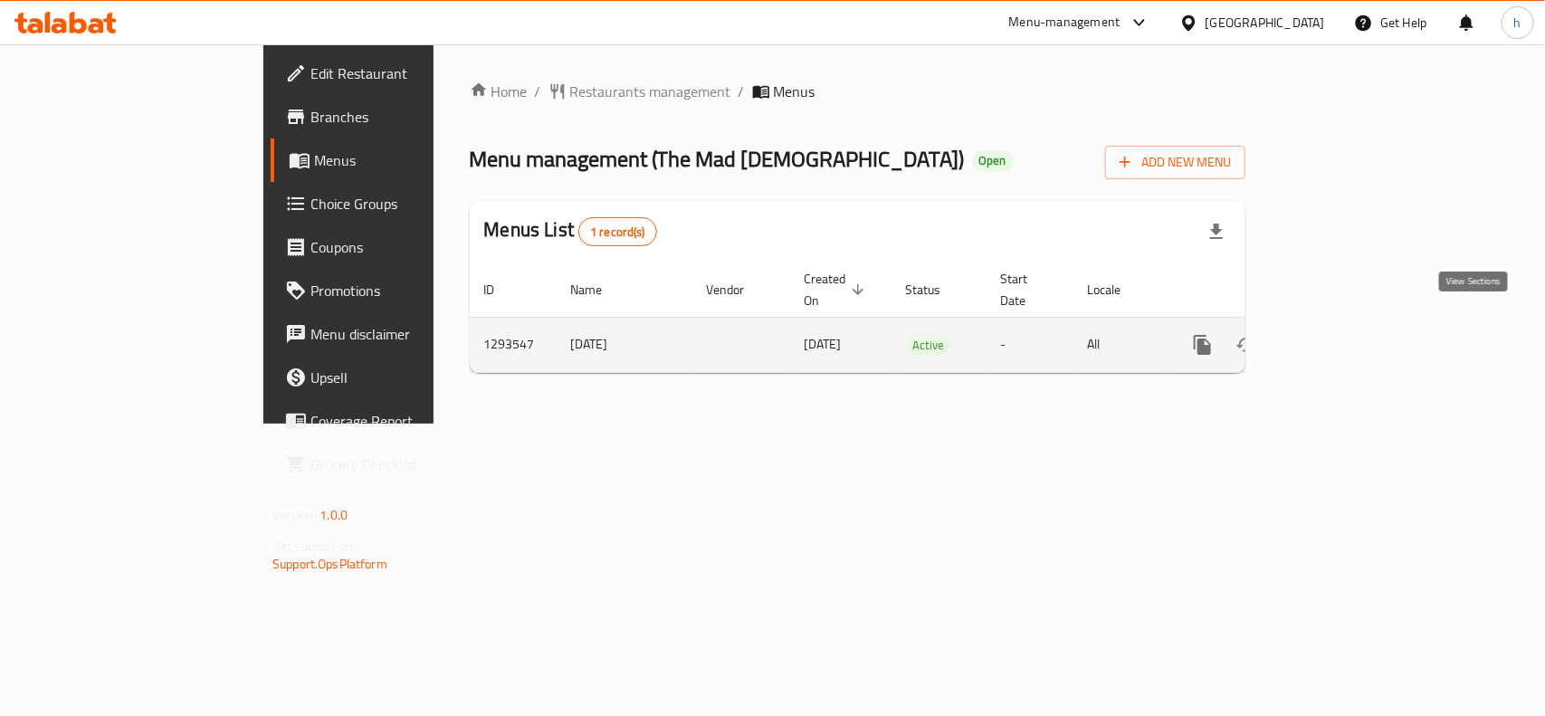
click at [1344, 334] on icon "enhanced table" at bounding box center [1334, 345] width 22 height 22
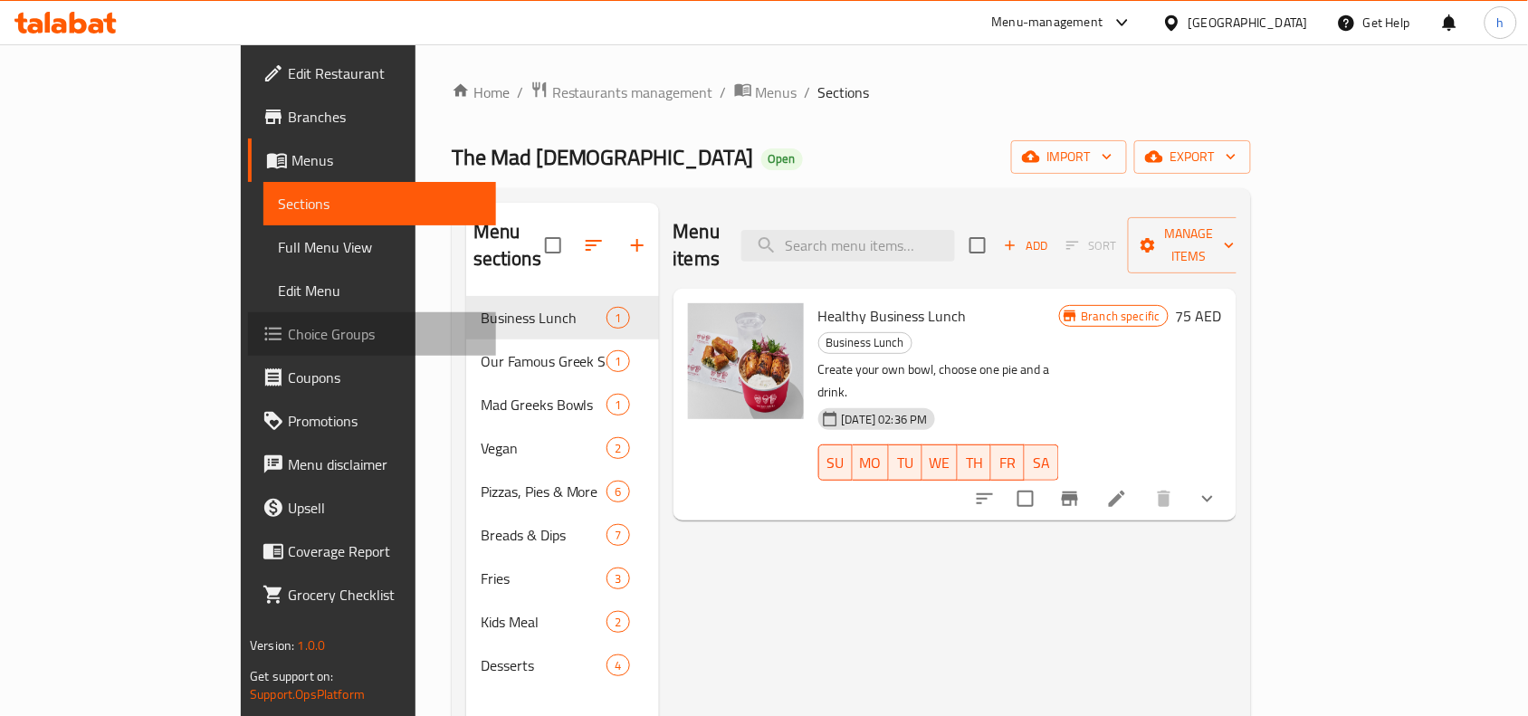
click at [288, 335] on span "Choice Groups" at bounding box center [385, 334] width 194 height 22
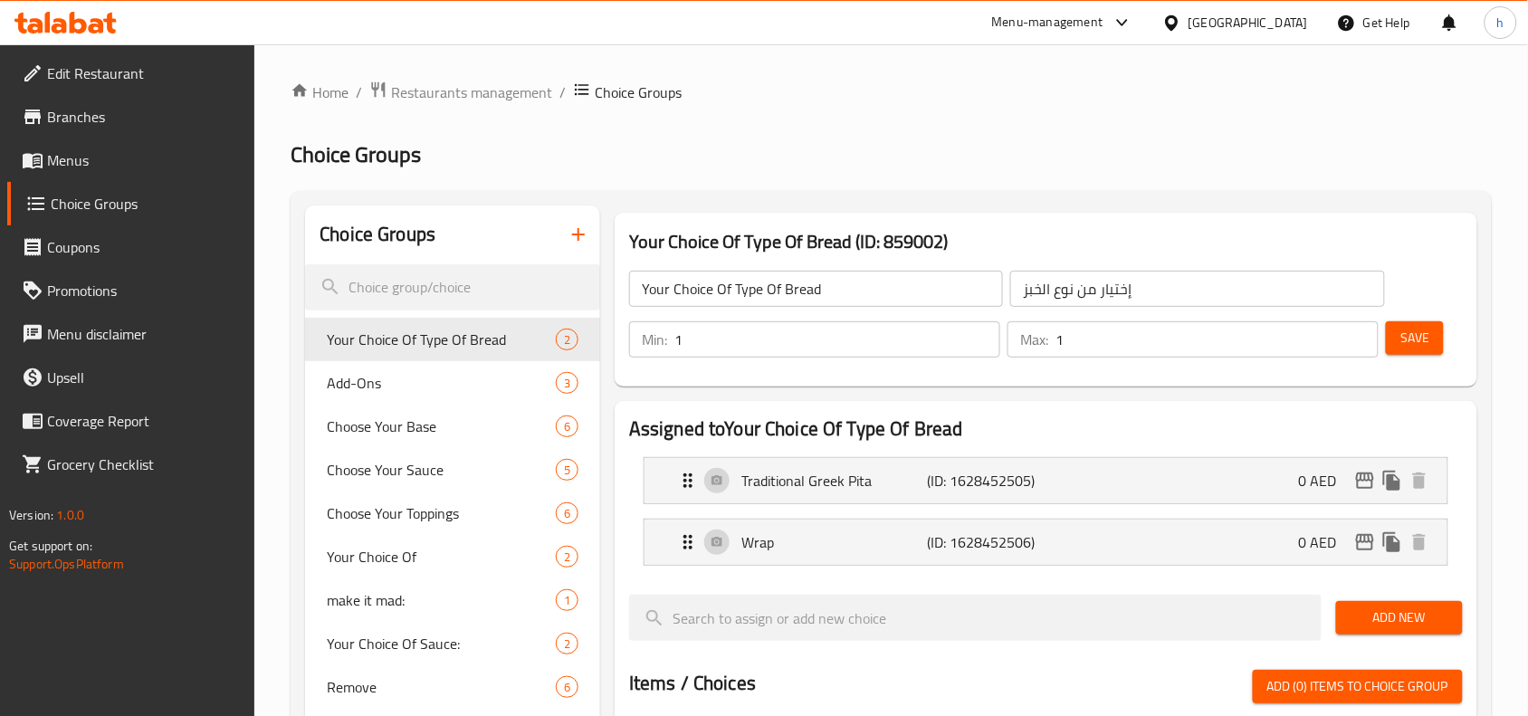
scroll to position [113, 0]
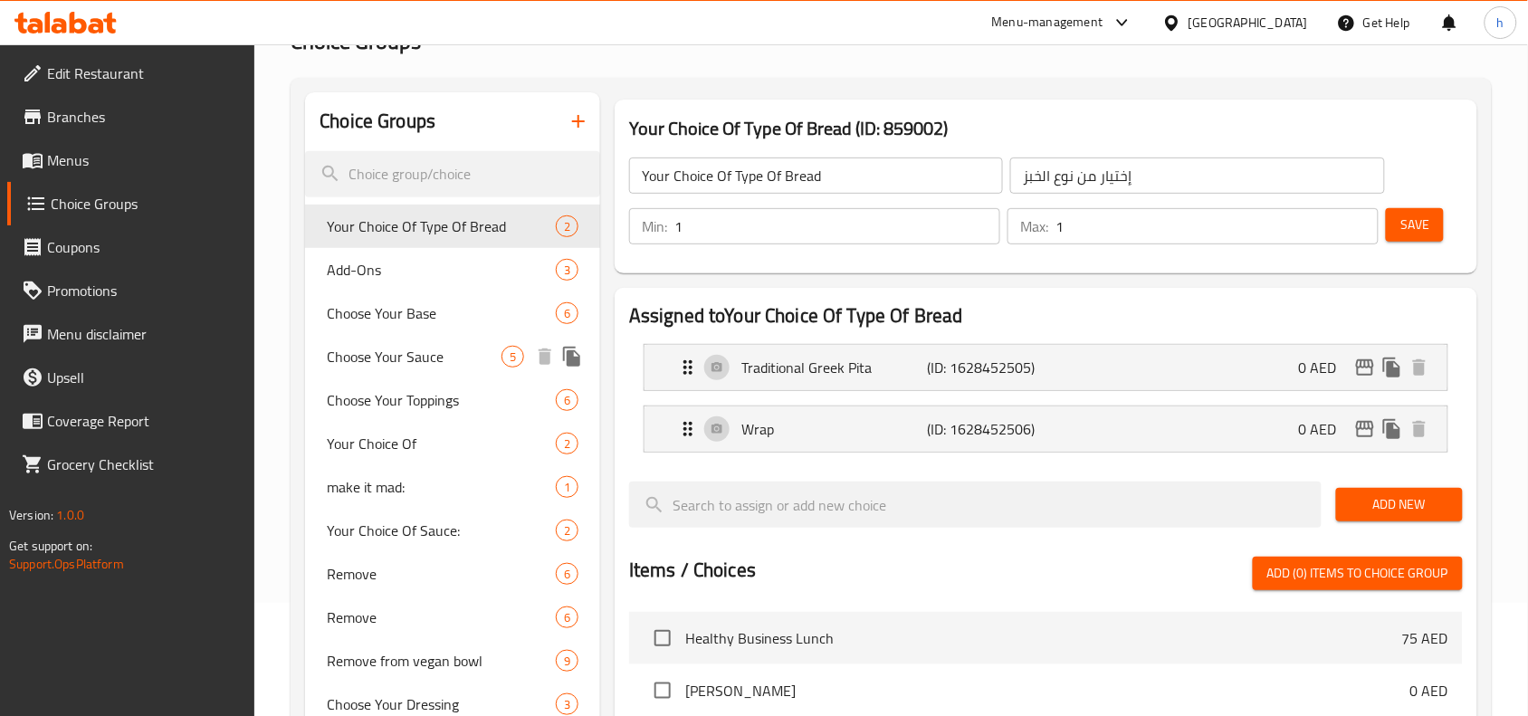
click at [374, 347] on span "Choose Your Sauce" at bounding box center [414, 357] width 175 height 22
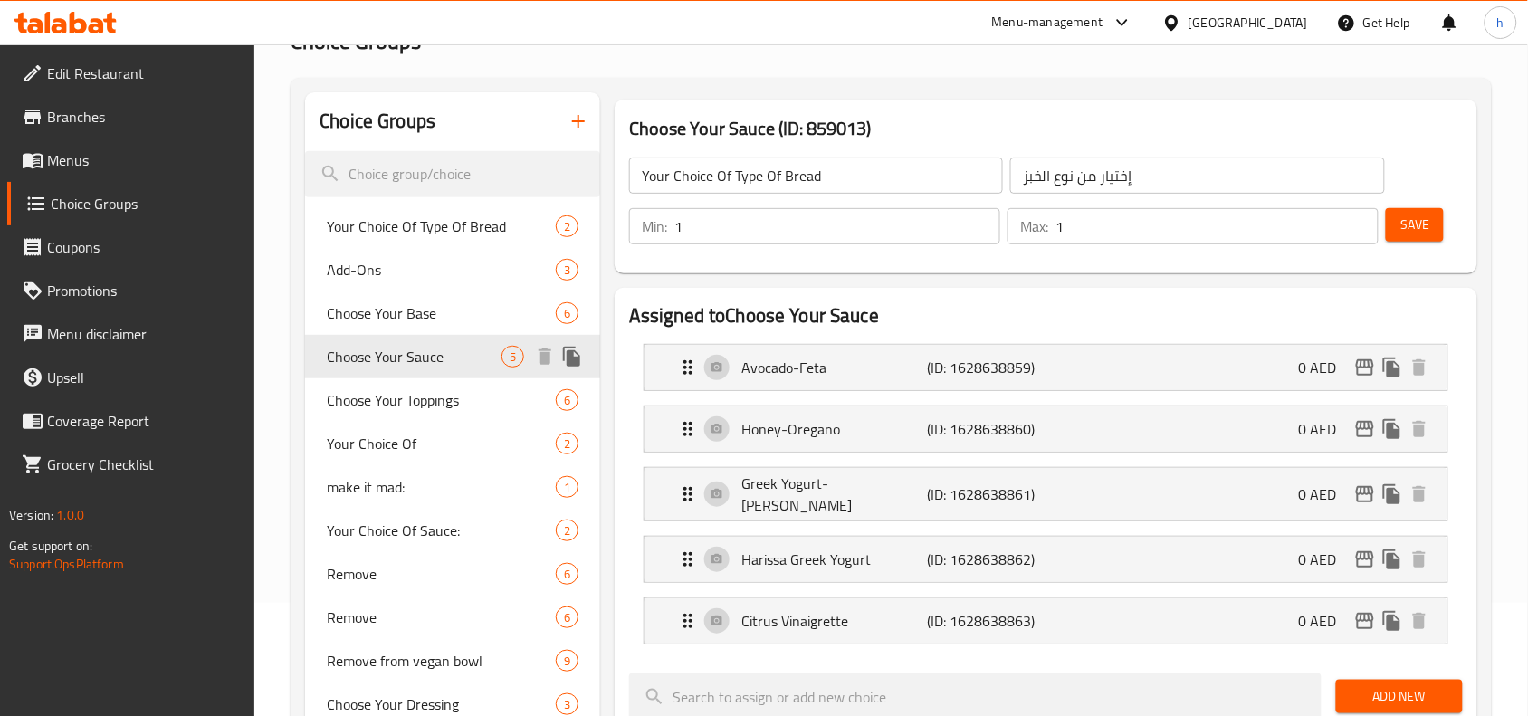
type input "Choose Your Sauce"
type input "إختارك من الصوص"
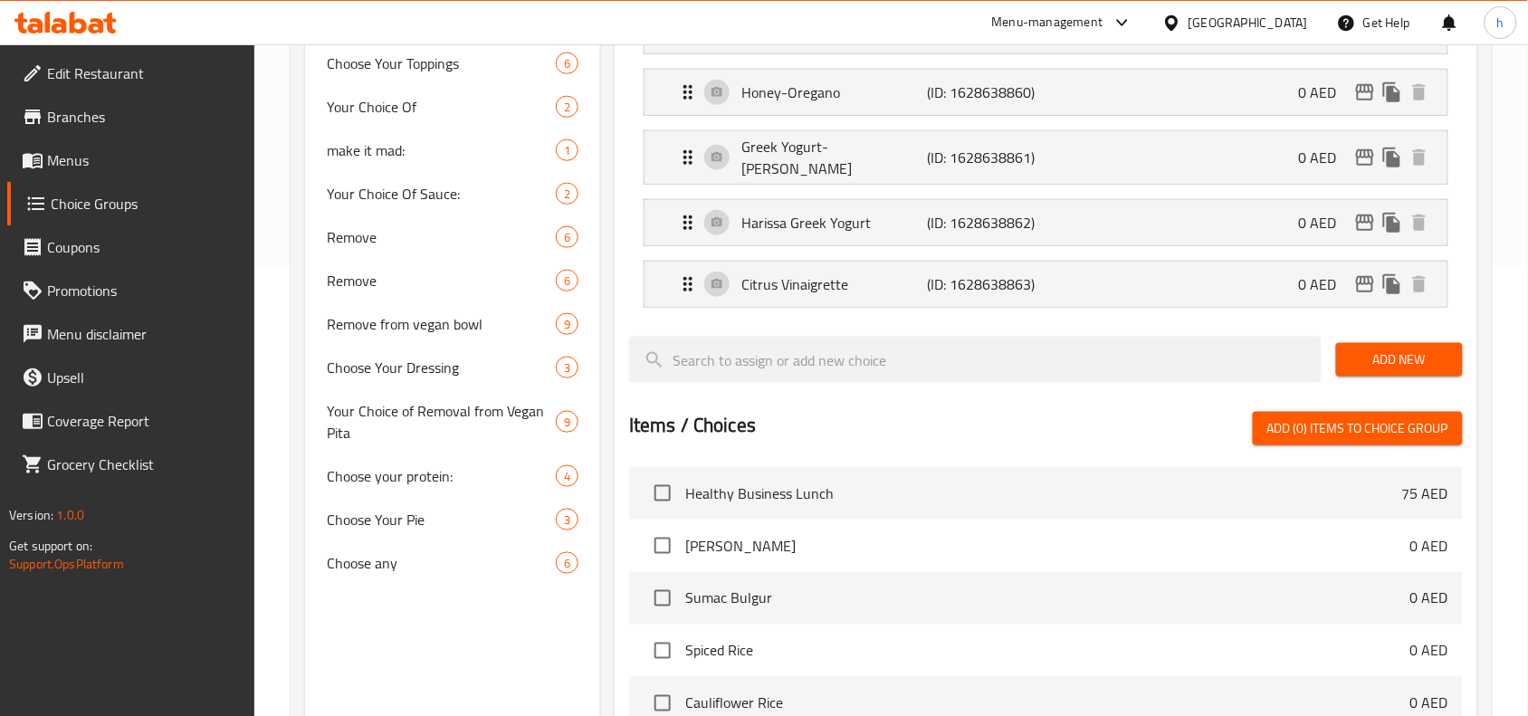
scroll to position [453, 0]
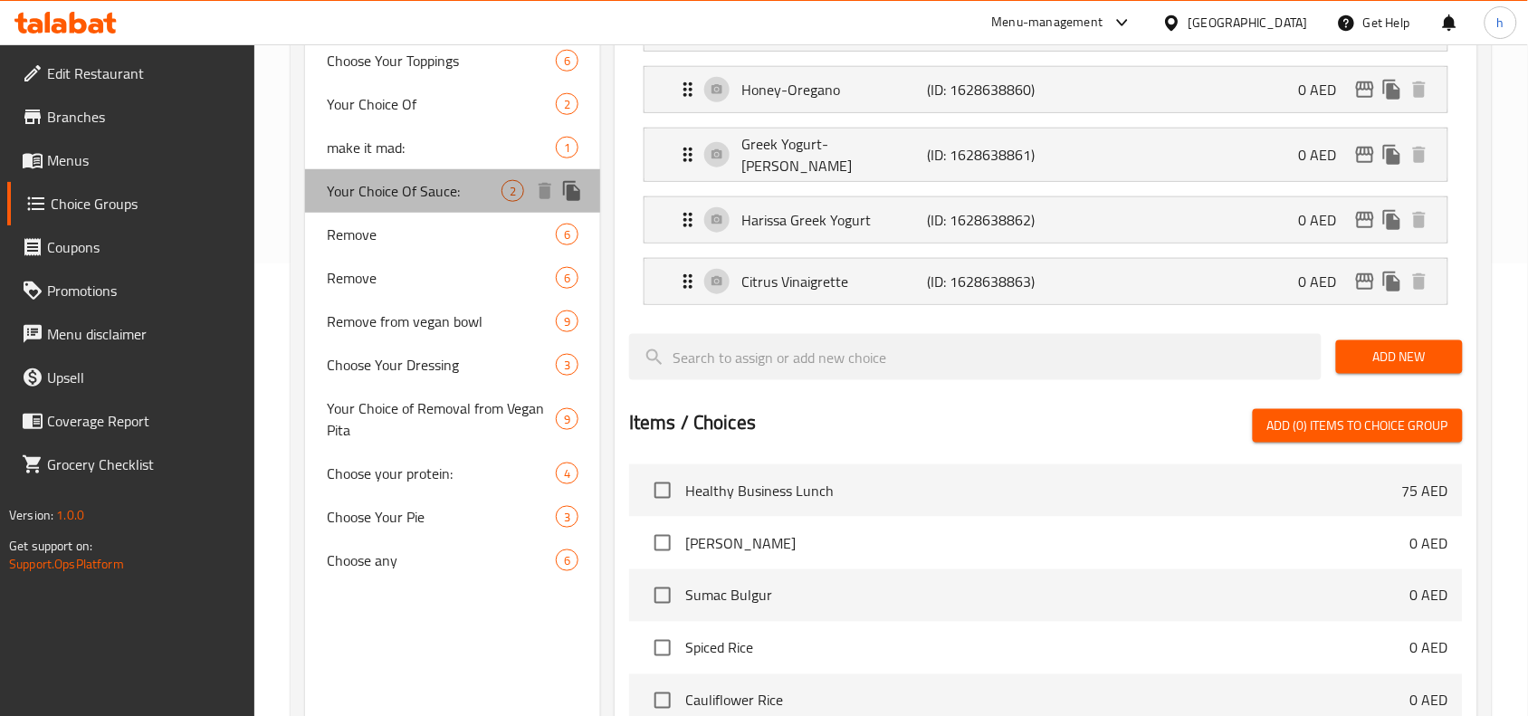
click at [416, 202] on span "Your Choice Of Sauce:" at bounding box center [414, 191] width 175 height 22
type input "Your Choice Of Sauce:"
type input "اختيارك من الصلصة:"
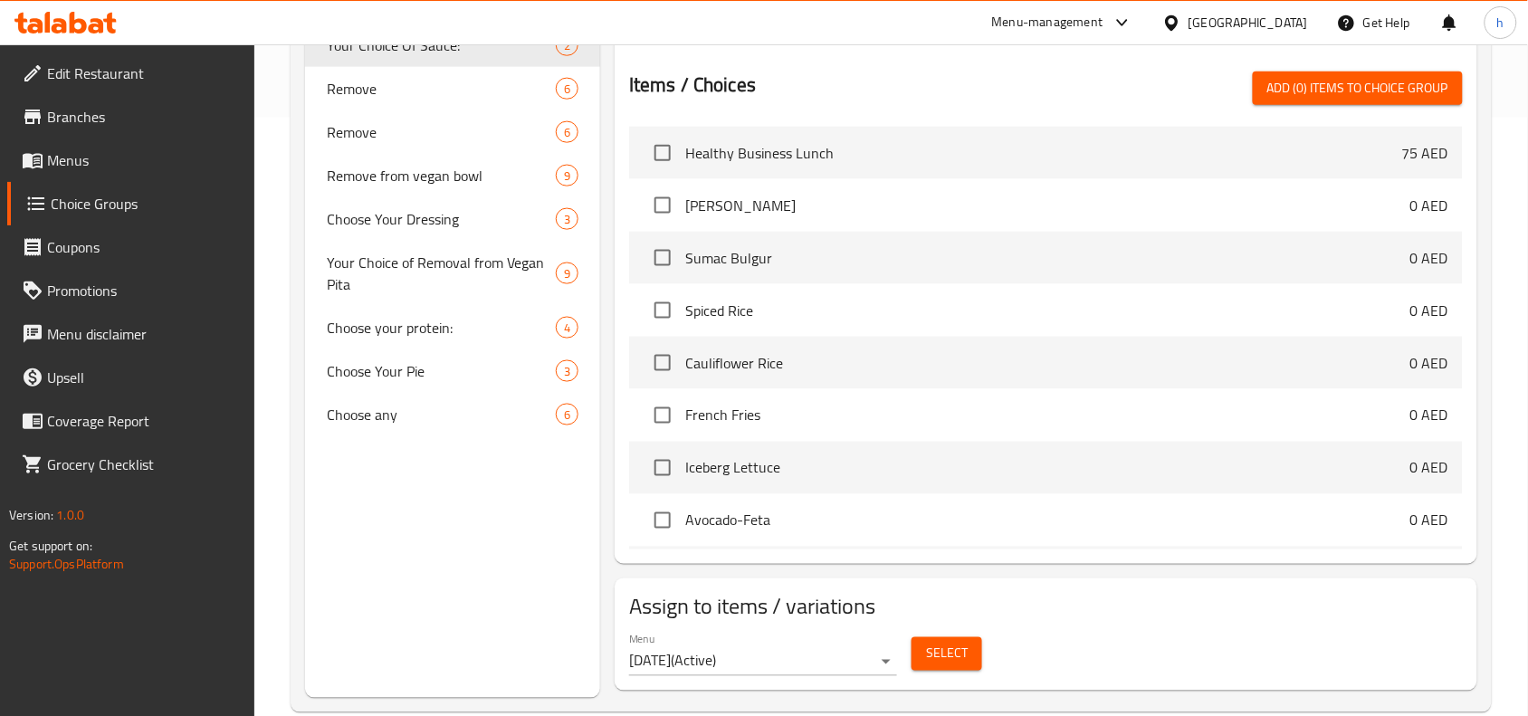
scroll to position [631, 0]
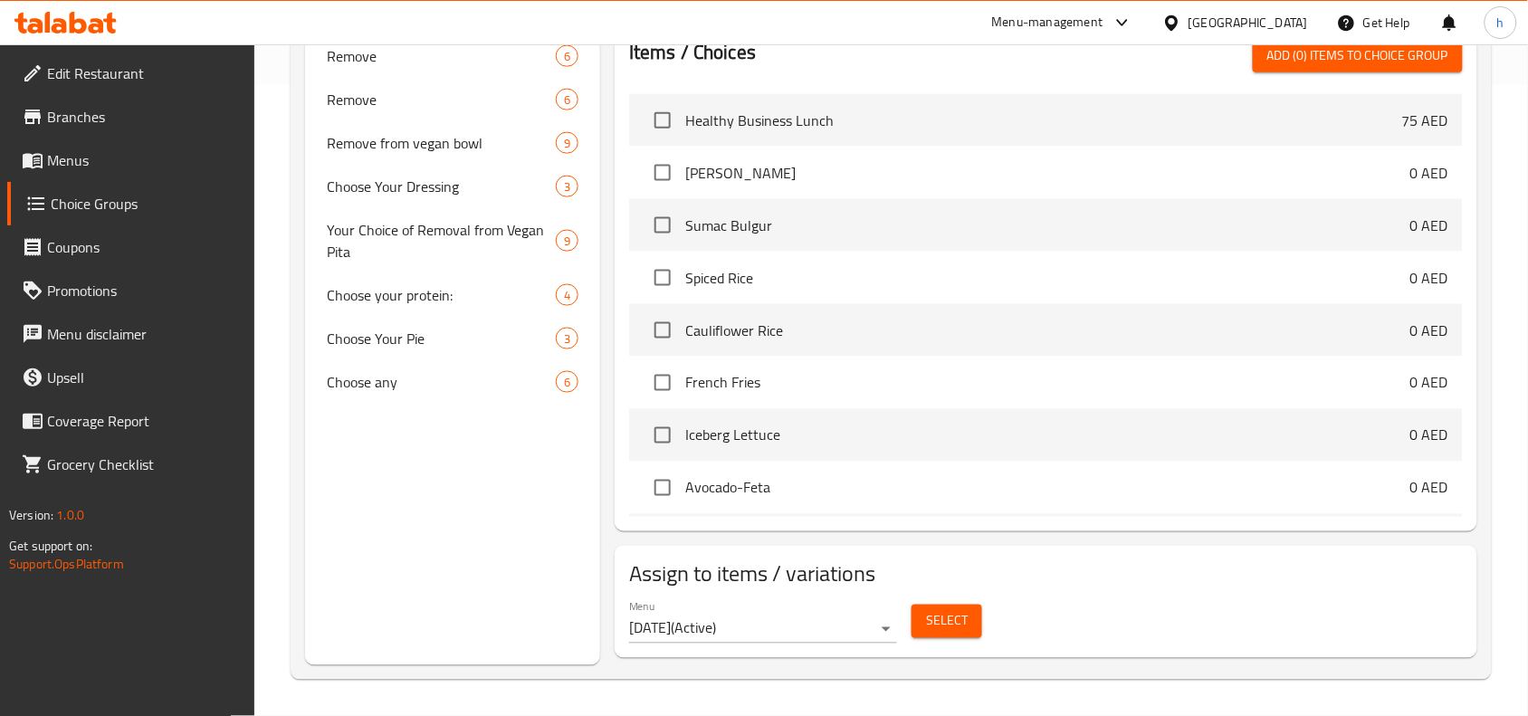
click at [294, 323] on div "Choice Groups Your Choice Of Type Of Bread 2 Add-Ons 3 Choose Your Base 6 Choos…" at bounding box center [891, 120] width 1201 height 1120
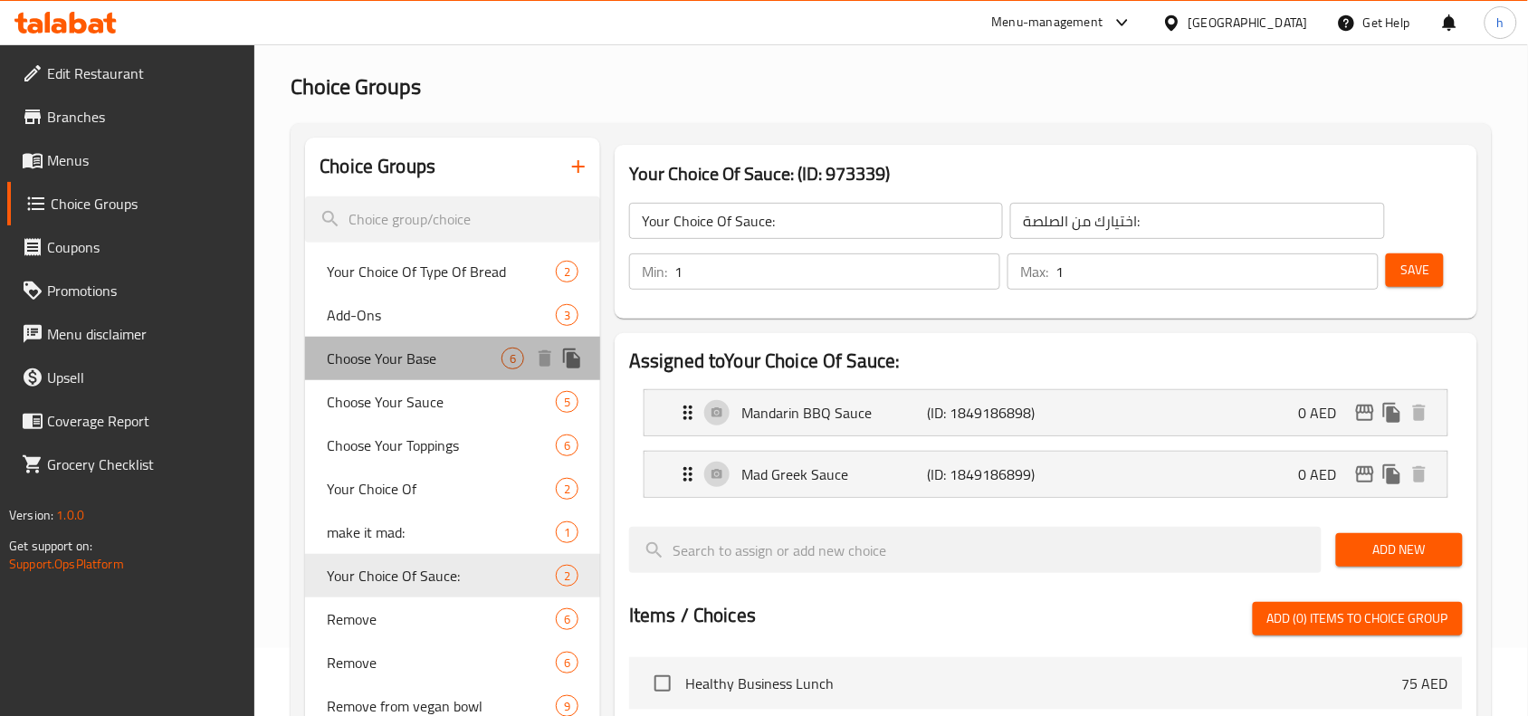
click at [431, 364] on span "Choose Your Base" at bounding box center [414, 359] width 175 height 22
type input "Choose Your Base"
type input "أختيارك من القاعدة"
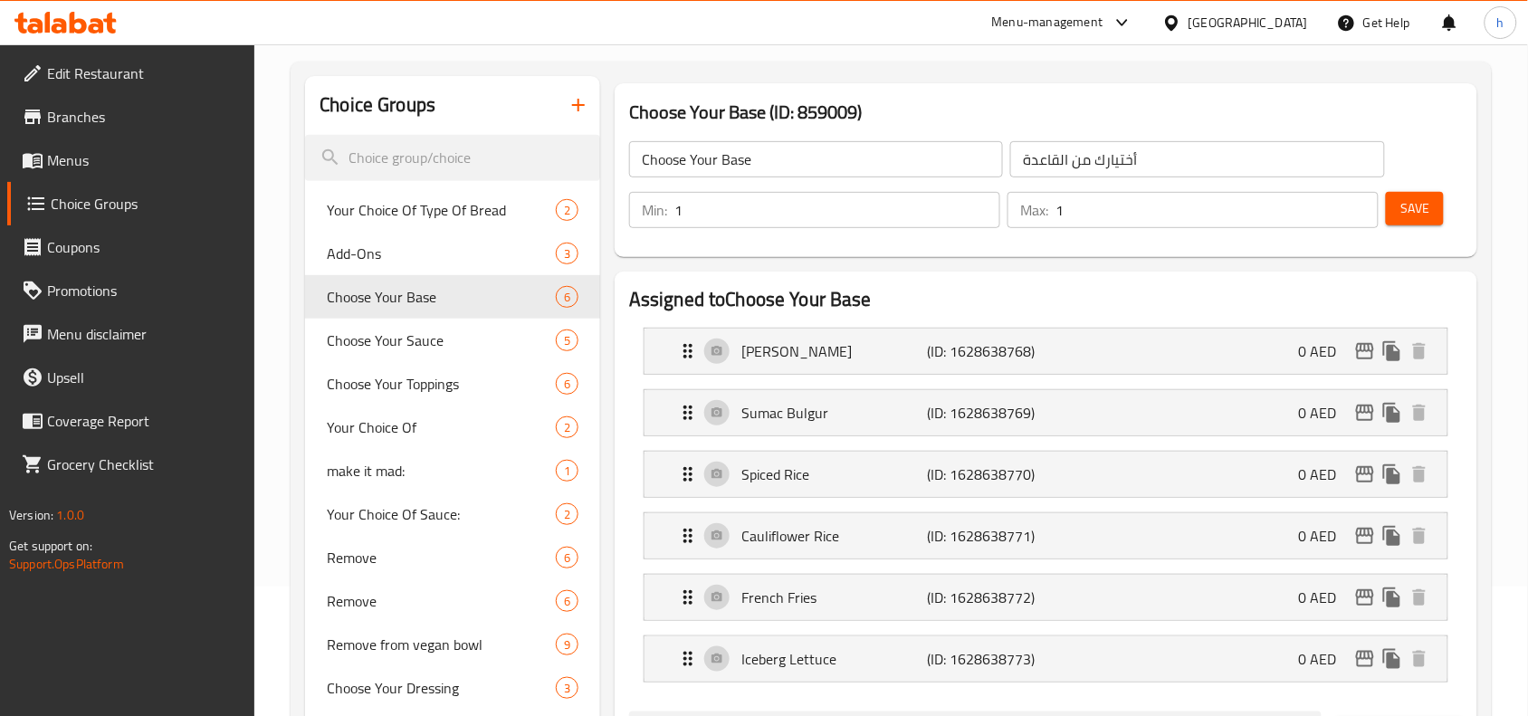
scroll to position [294, 0]
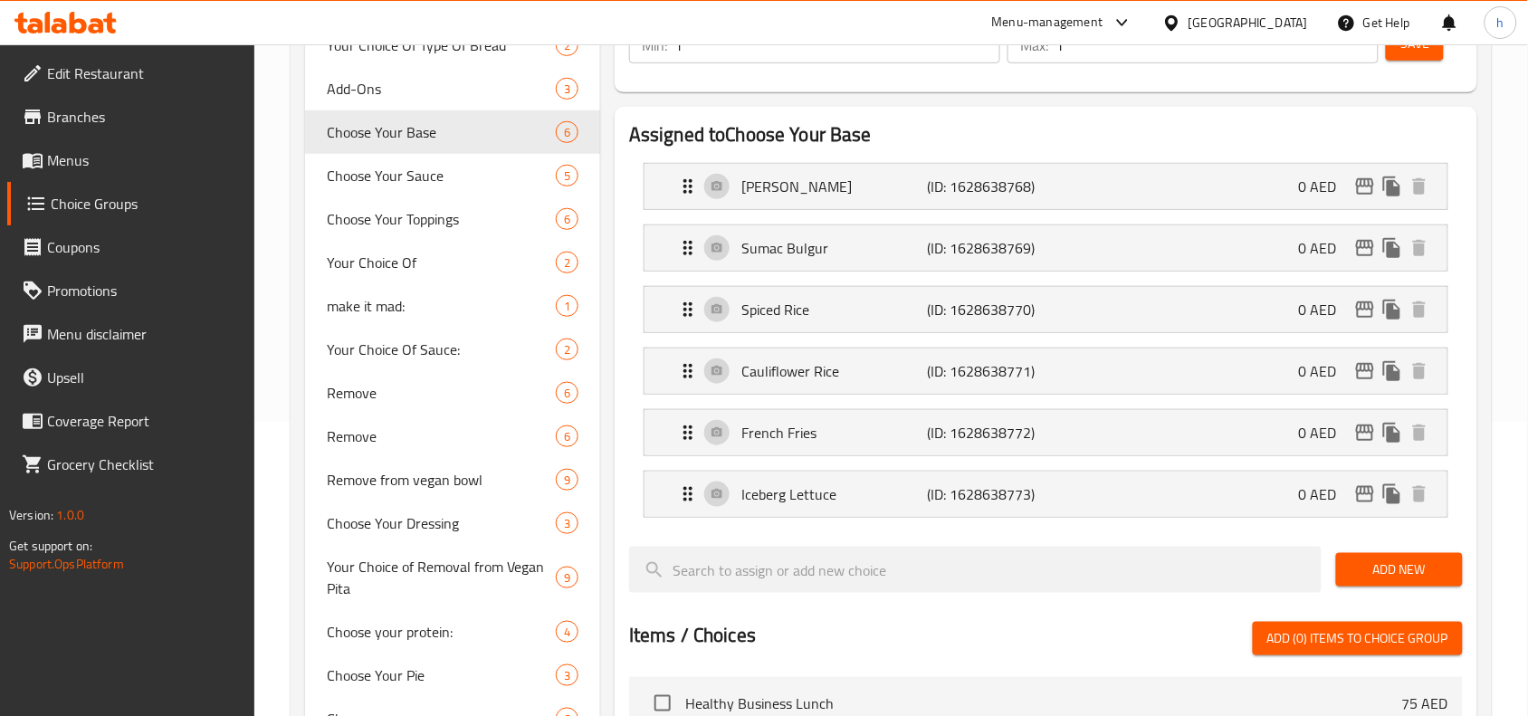
click at [613, 337] on div "Assigned to Choose Your Base Lemon Orzo (ID: 1628638768) 0 AED Name (En) Lemon …" at bounding box center [1045, 611] width 877 height 1022
click at [287, 92] on div "Home / Restaurants management / Choice Groups Choice Groups Choice Groups Your …" at bounding box center [891, 524] width 1274 height 1549
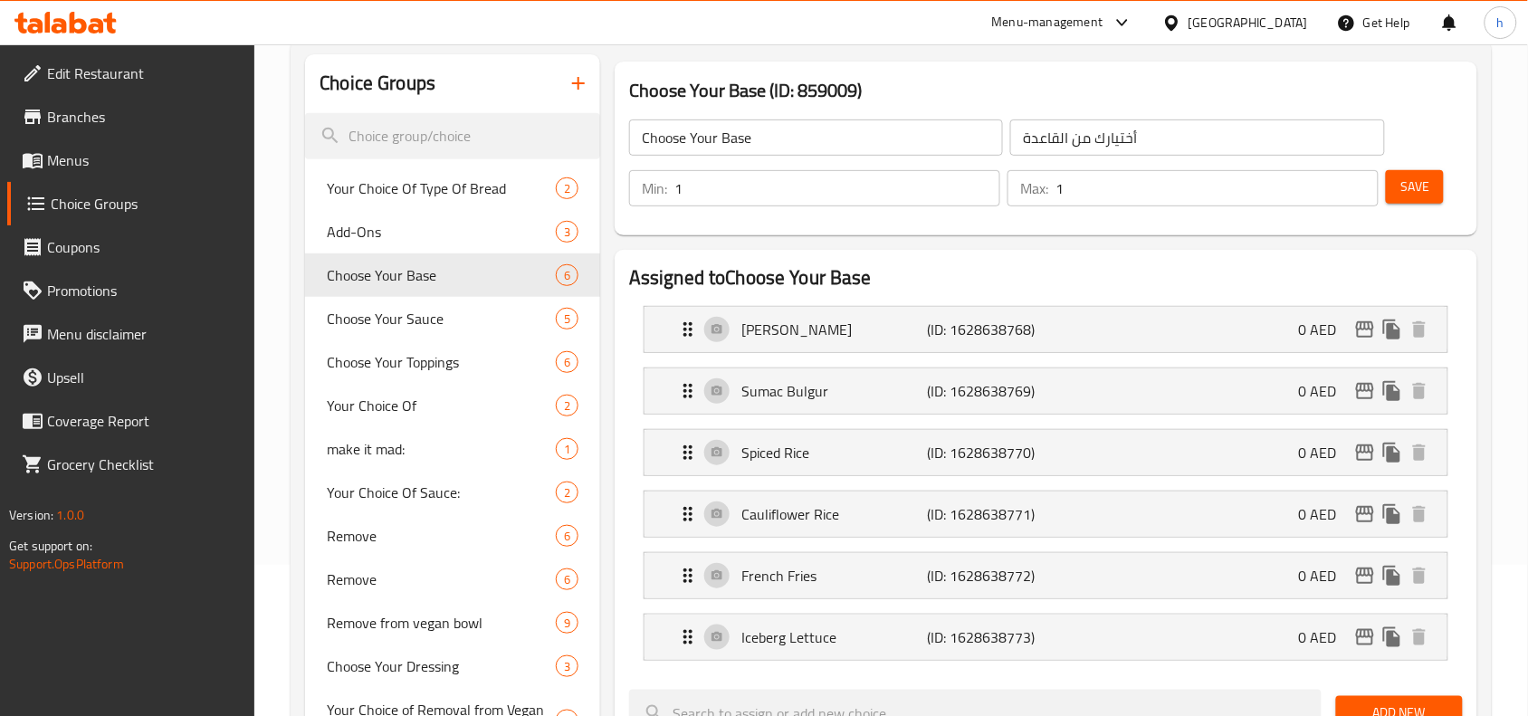
scroll to position [0, 0]
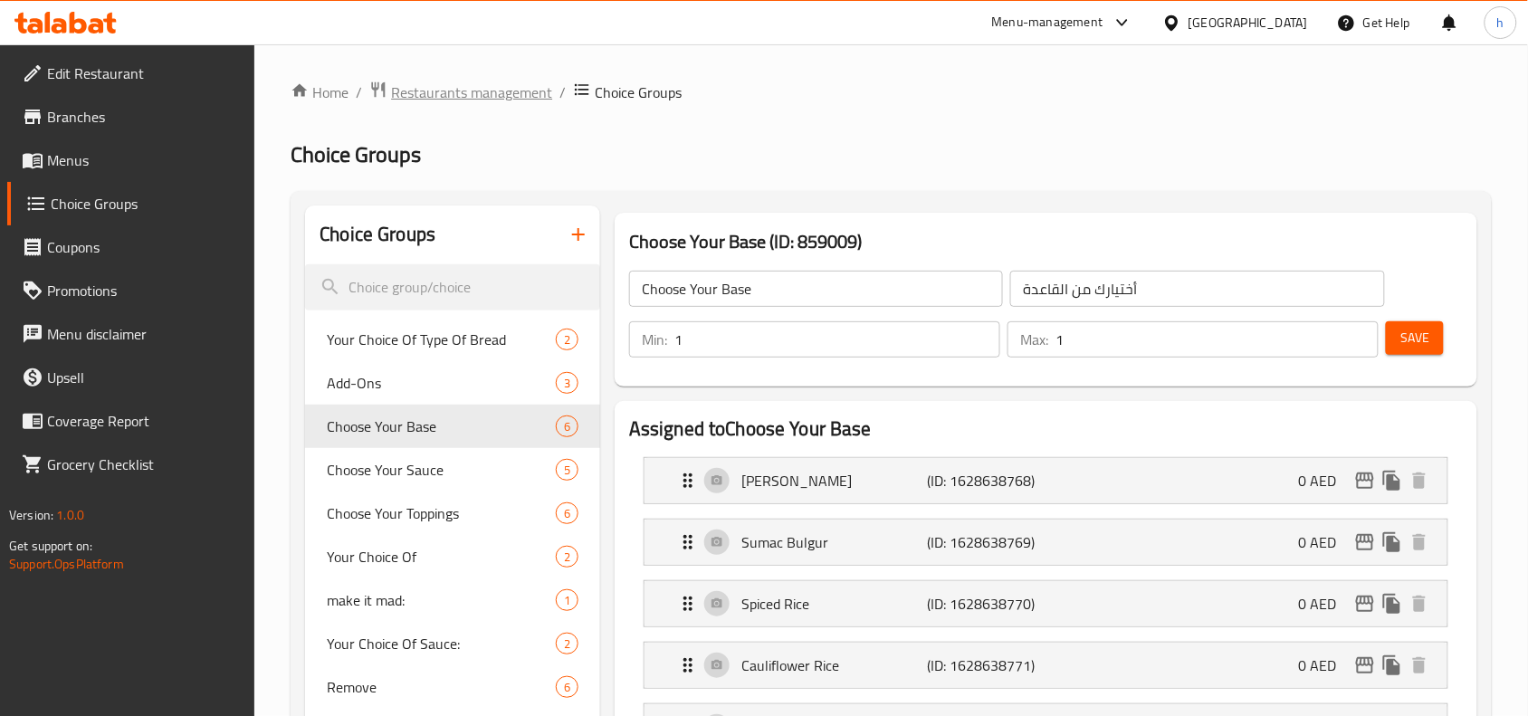
click at [454, 87] on span "Restaurants management" at bounding box center [471, 92] width 161 height 22
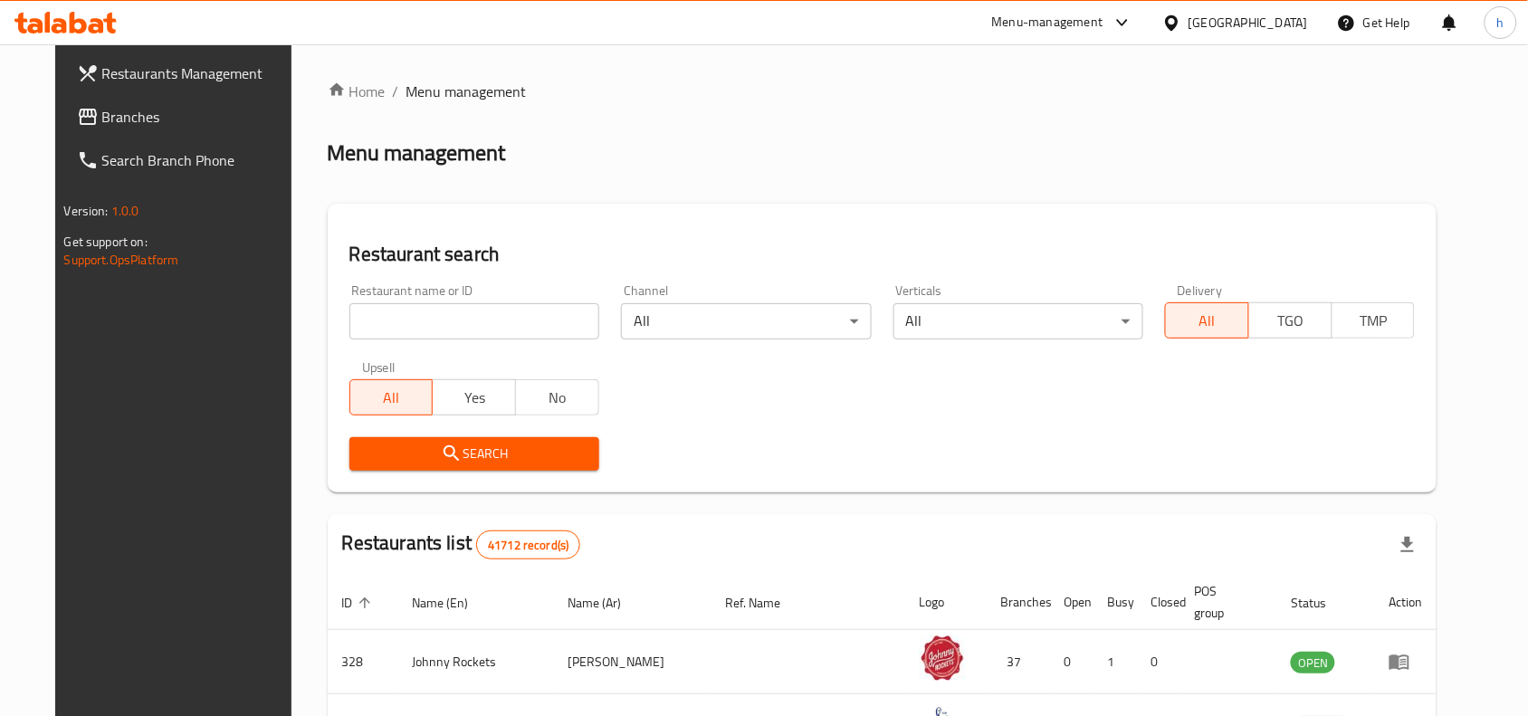
click at [178, 133] on link "Branches" at bounding box center [186, 116] width 248 height 43
